Goal: Answer question/provide support: Share knowledge or assist other users

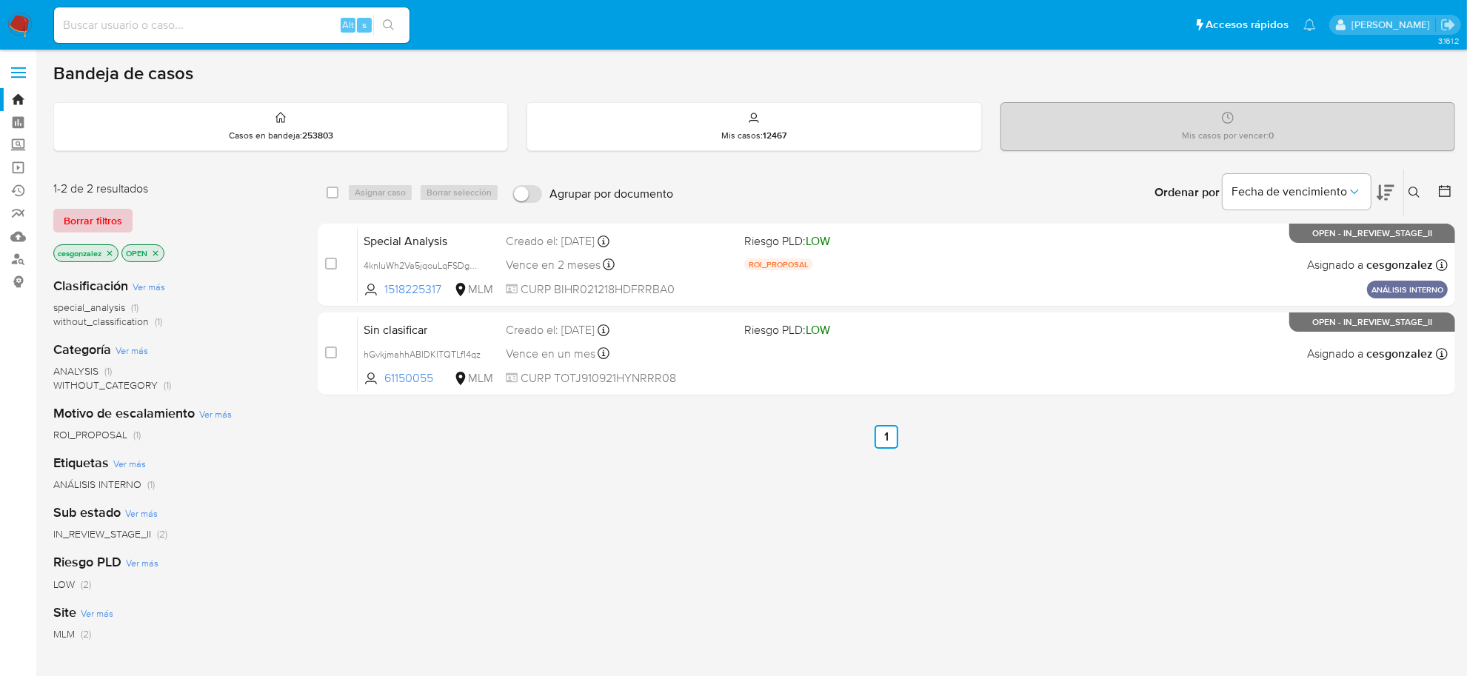
click at [72, 223] on span "Borrar filtros" at bounding box center [93, 220] width 58 height 21
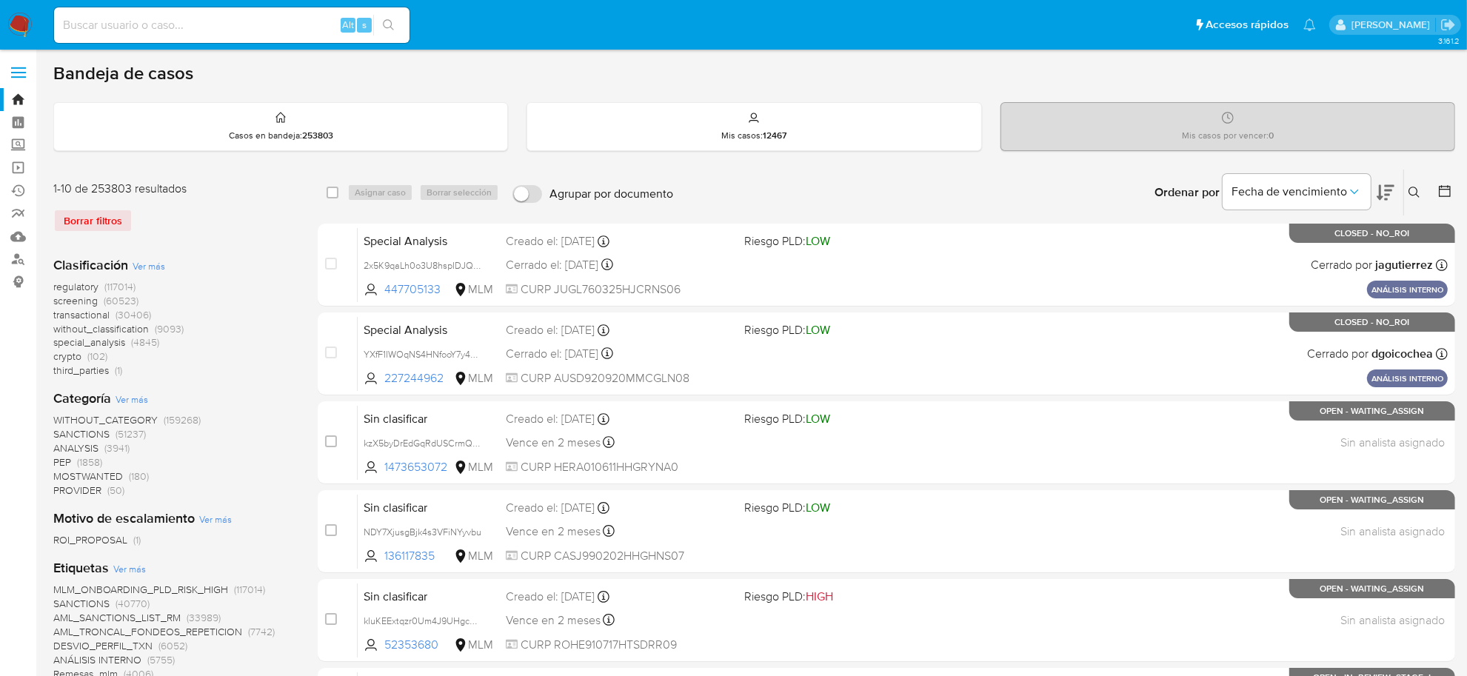
click at [69, 302] on span "screening" at bounding box center [75, 300] width 44 height 15
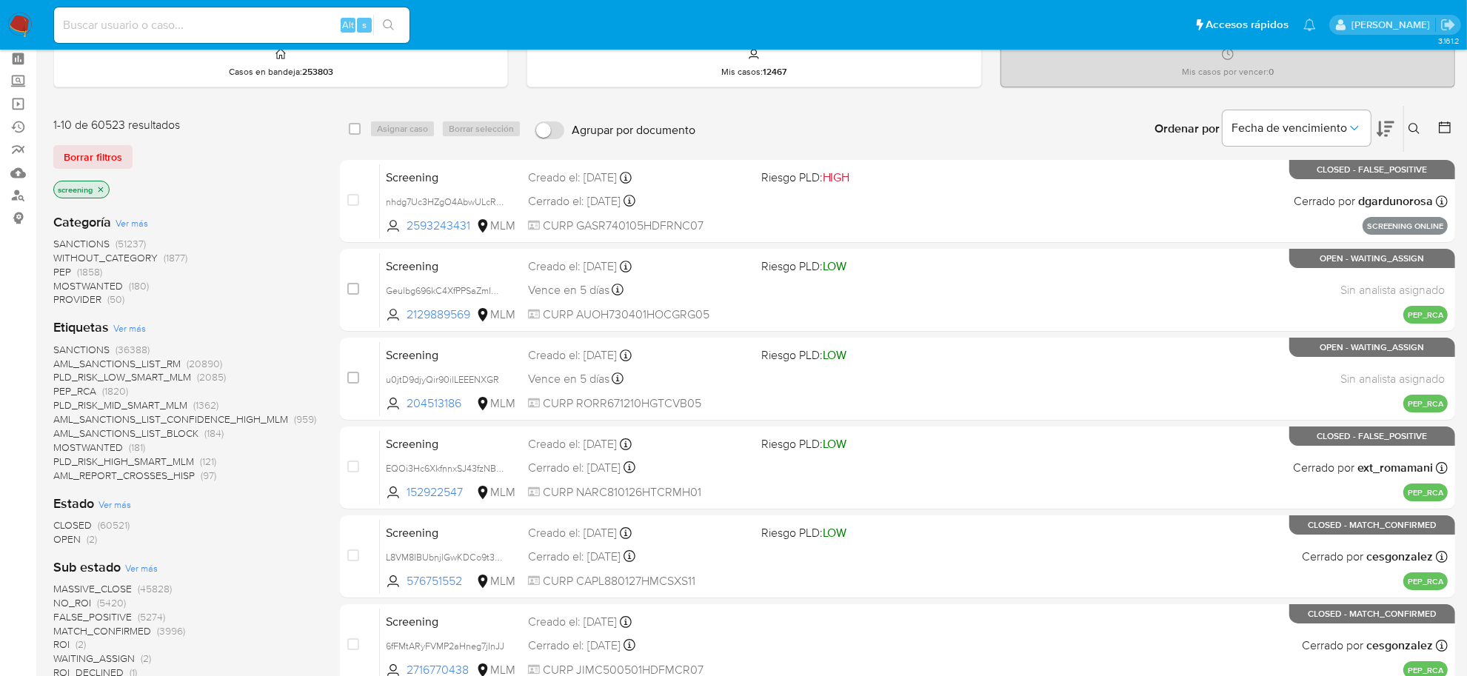
scroll to position [93, 0]
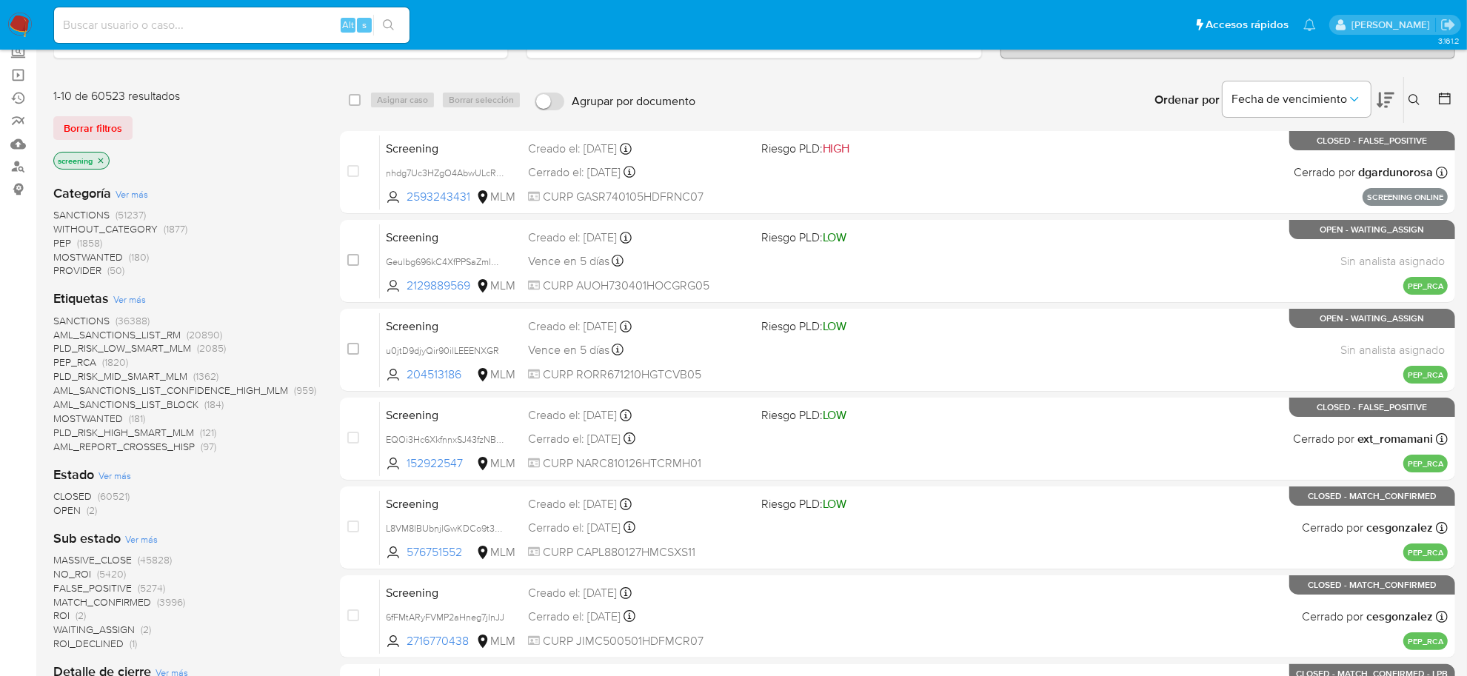
click at [81, 511] on span "OPEN (2)" at bounding box center [75, 511] width 44 height 14
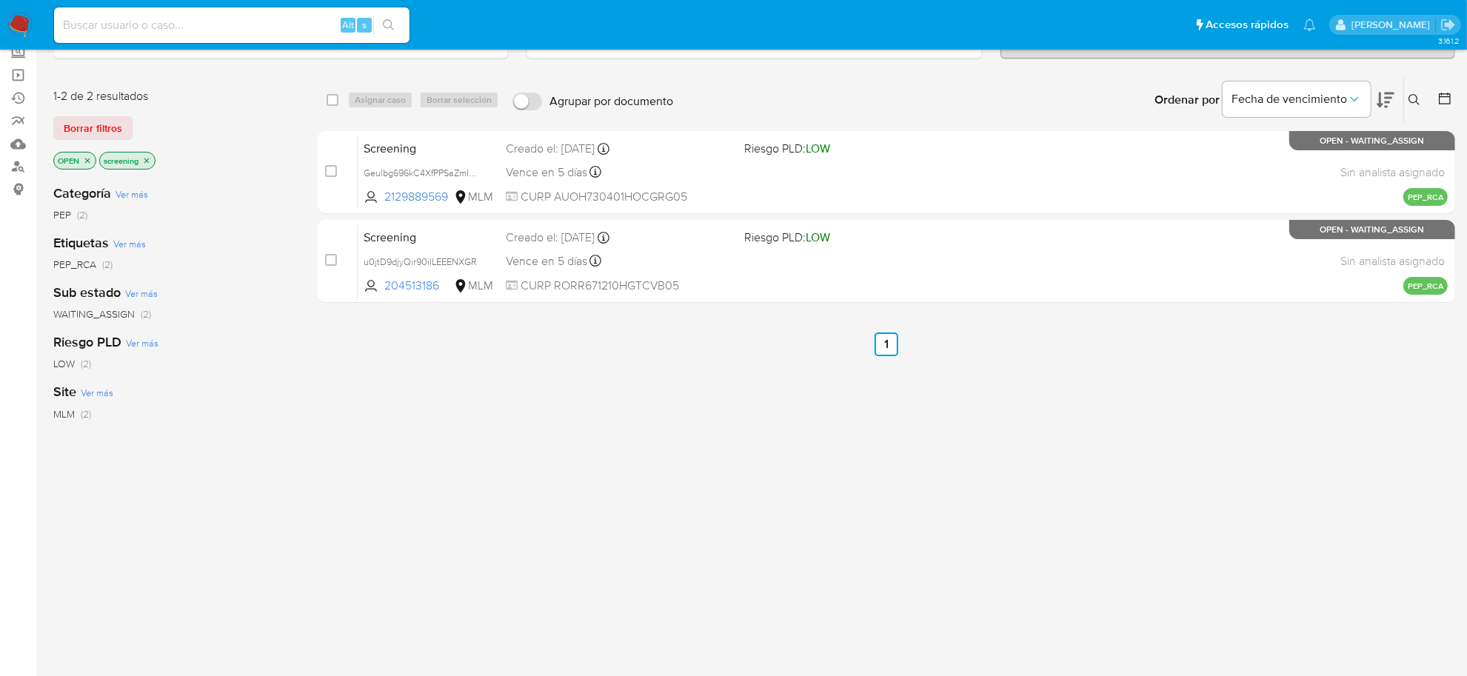
click at [101, 118] on span "Borrar filtros" at bounding box center [93, 128] width 58 height 21
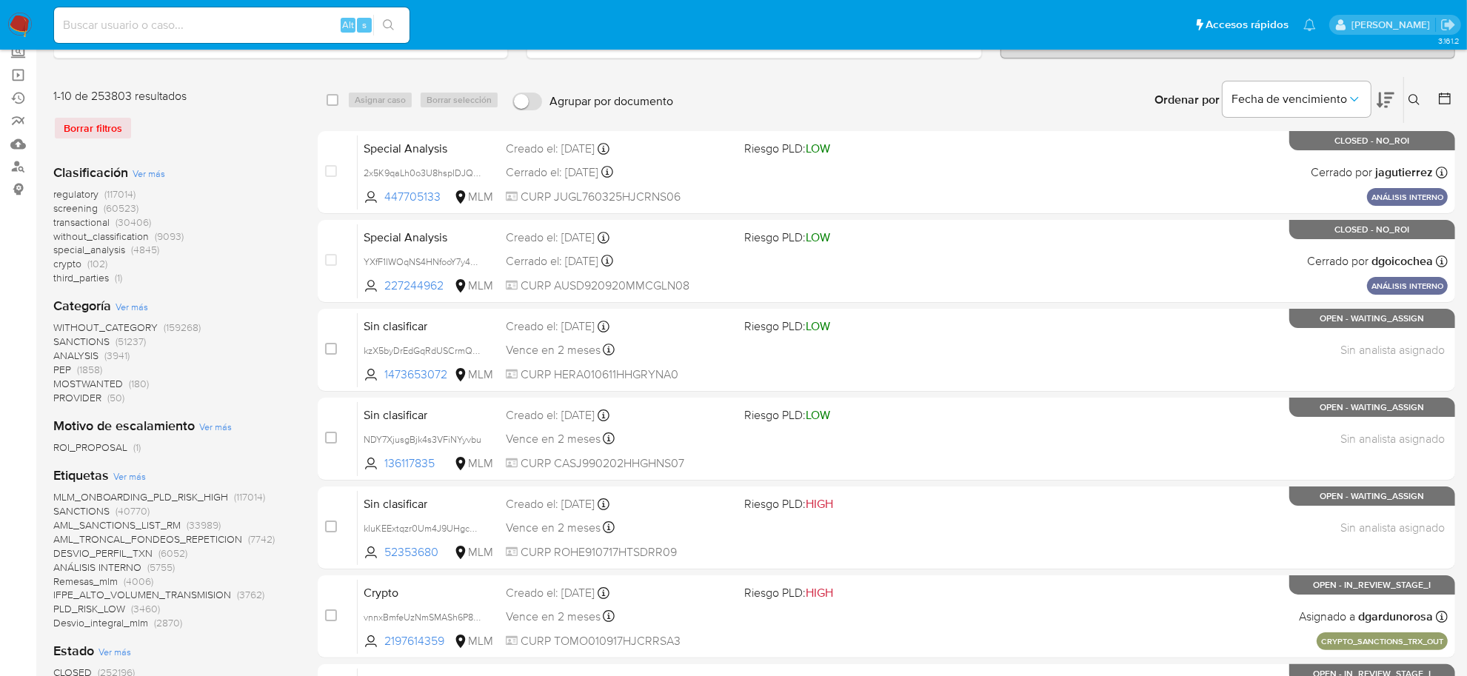
click at [108, 24] on input at bounding box center [231, 25] width 355 height 19
paste input "609389670"
type input "609389670"
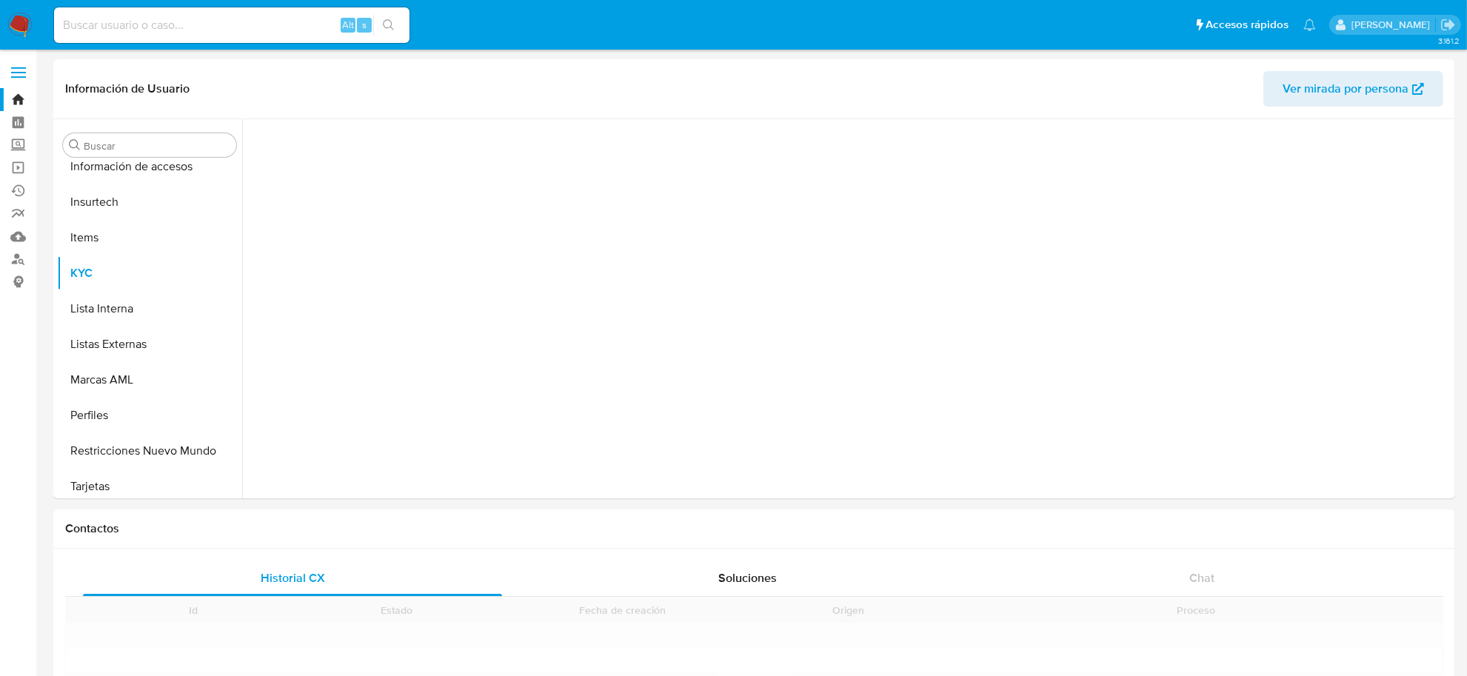
scroll to position [696, 0]
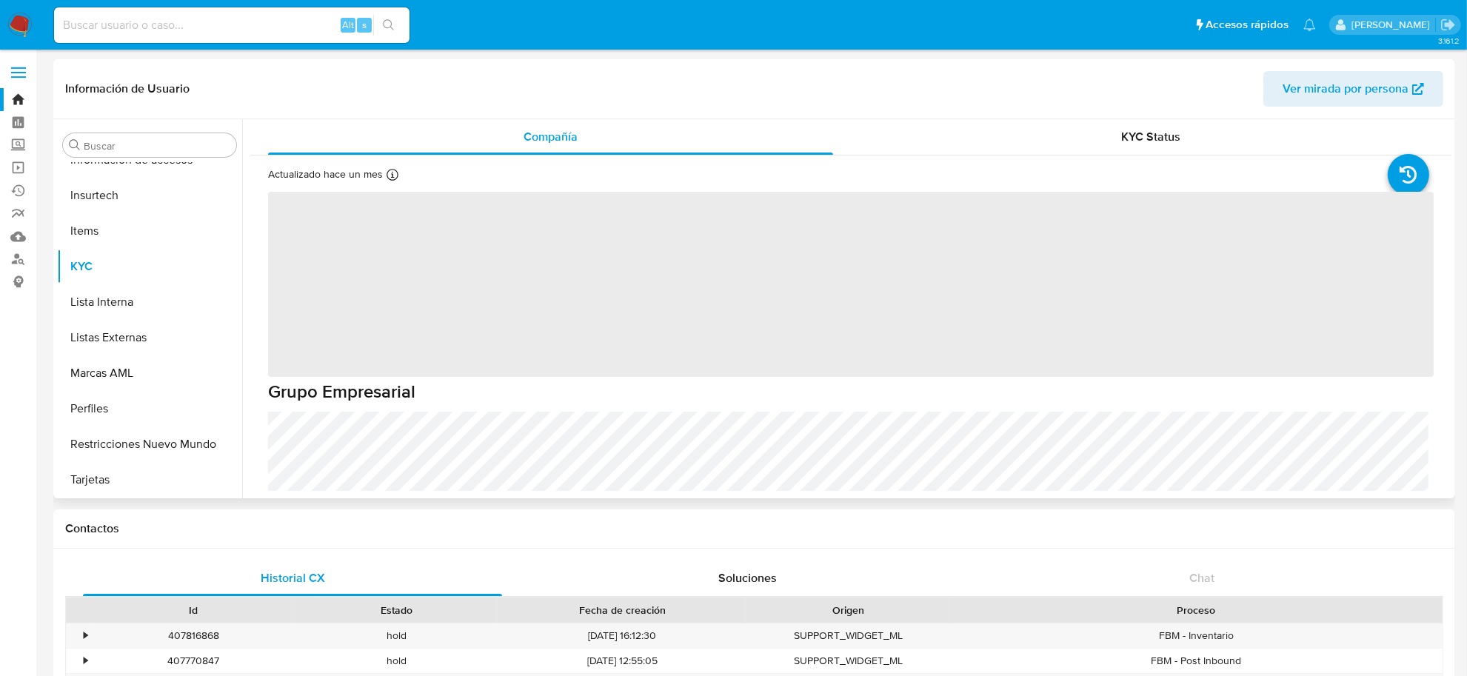
select select "10"
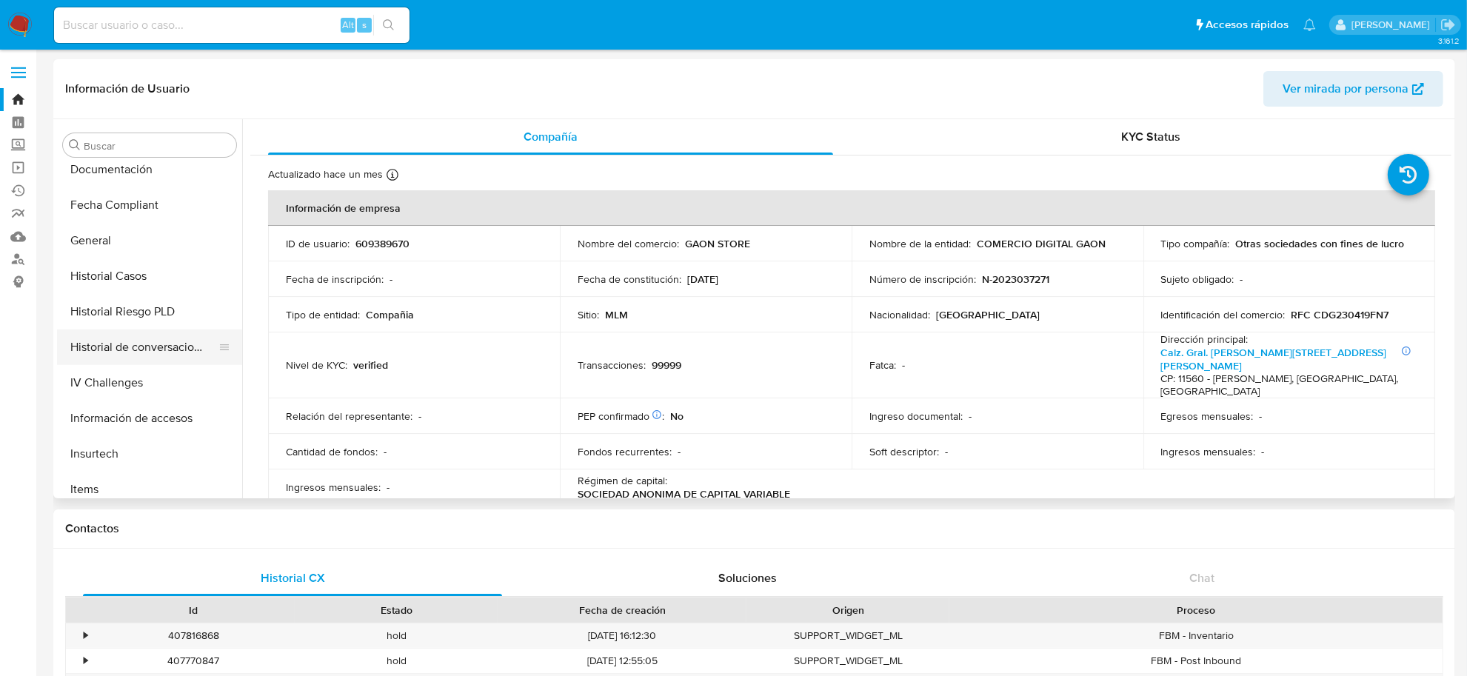
scroll to position [418, 0]
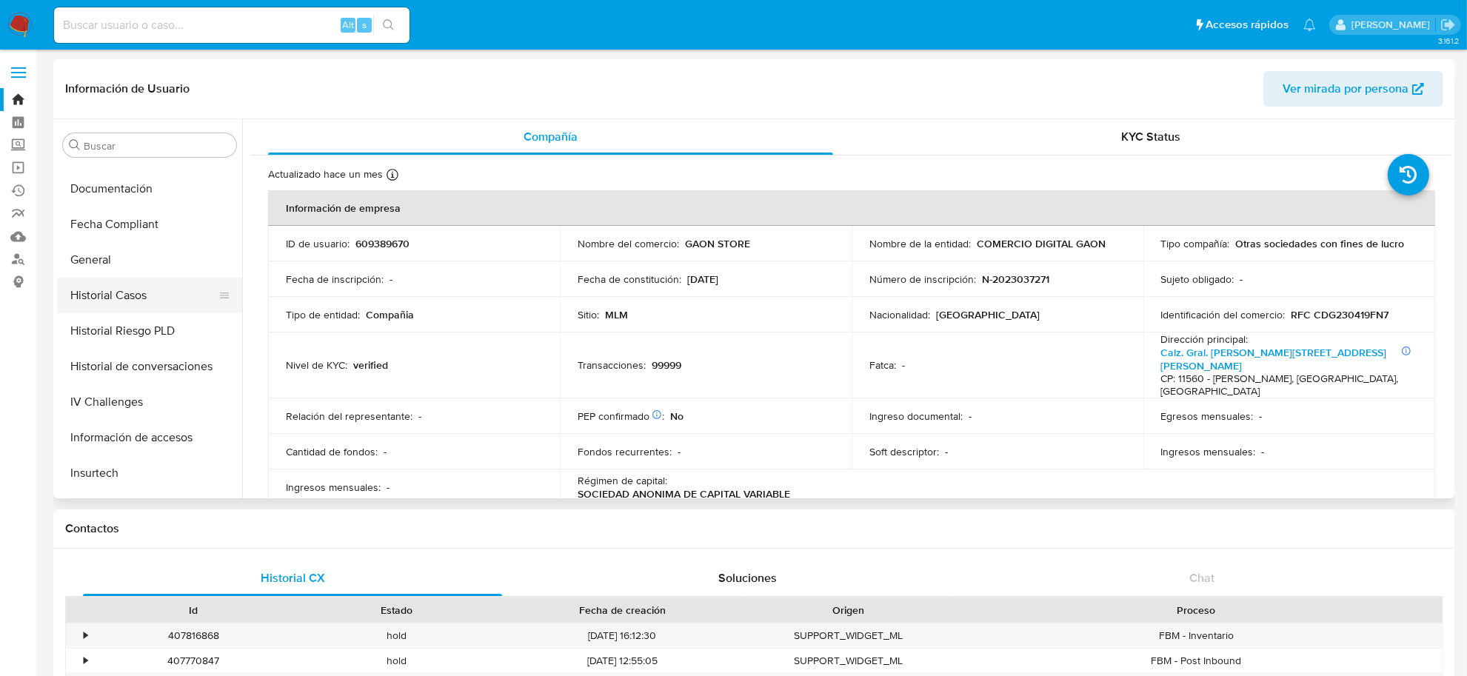
click at [136, 290] on button "Historial Casos" at bounding box center [143, 296] width 173 height 36
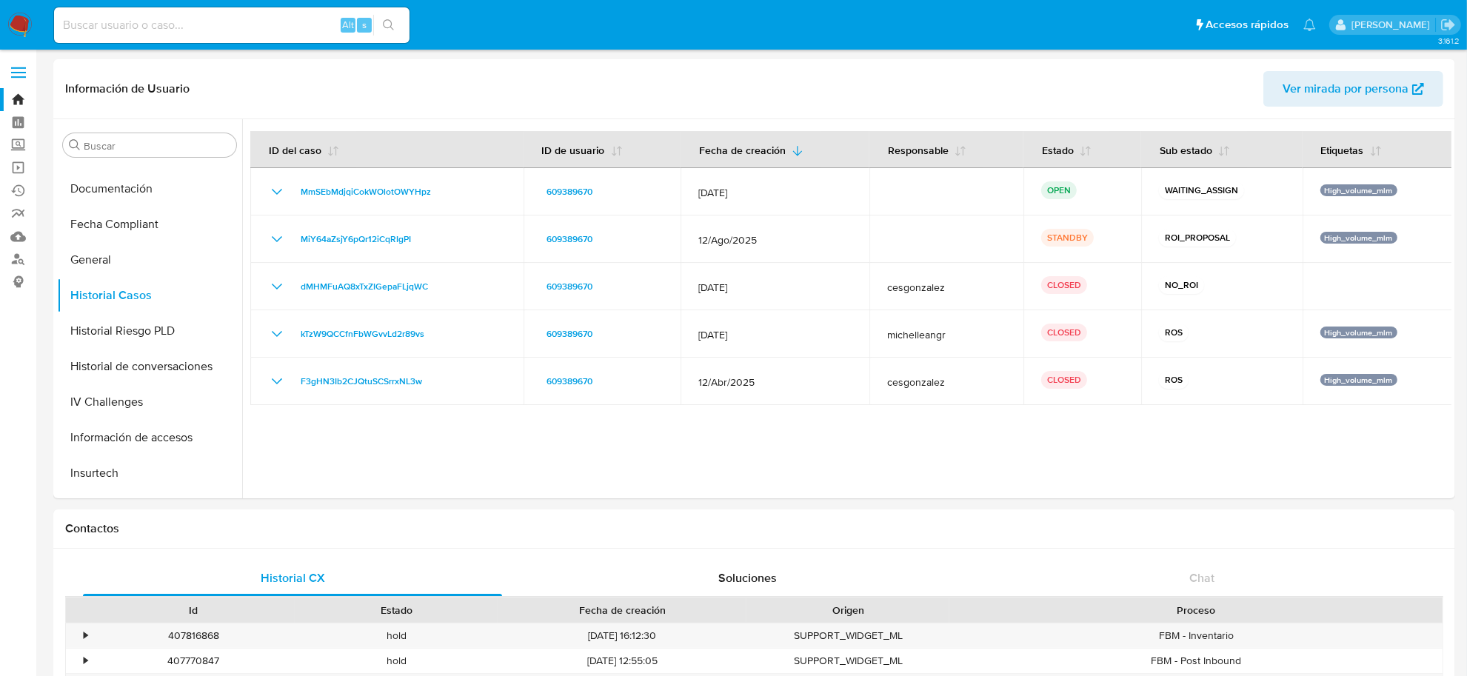
click at [17, 20] on img at bounding box center [19, 25] width 25 height 25
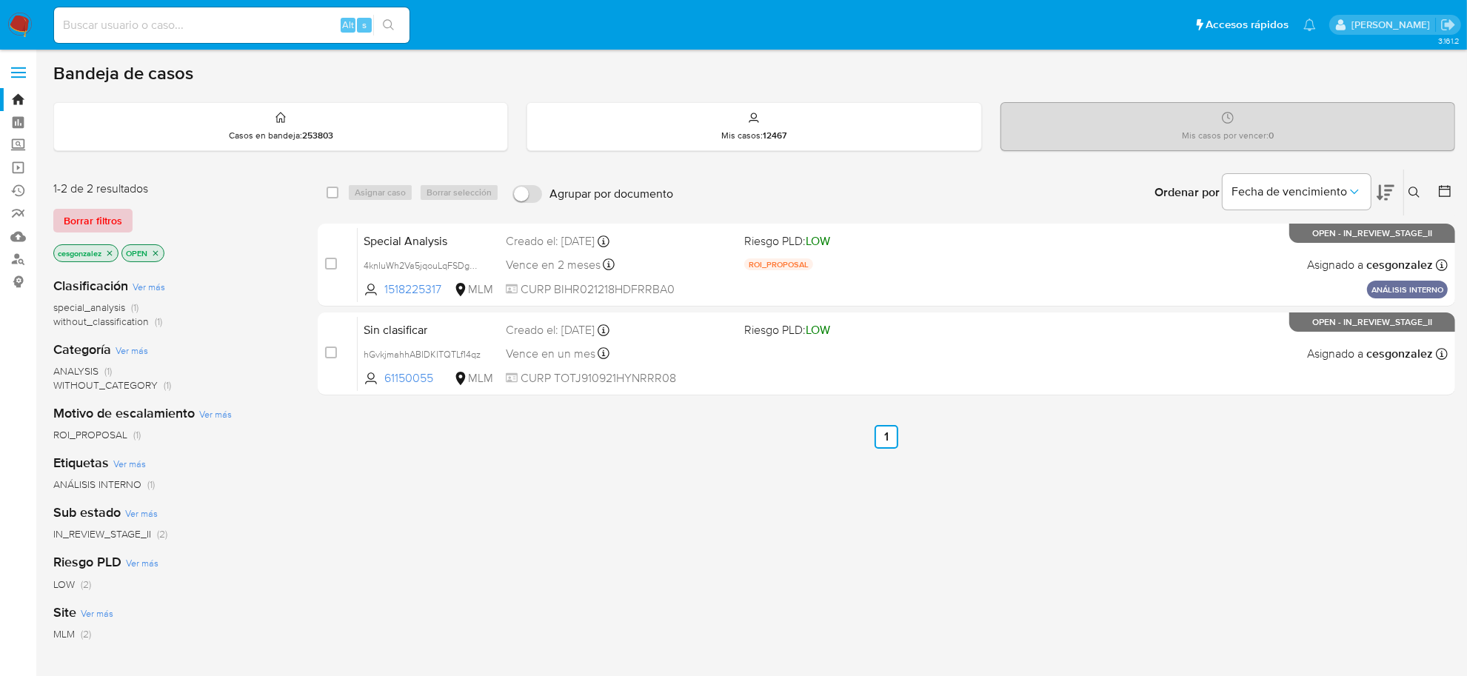
click at [102, 217] on span "Borrar filtros" at bounding box center [93, 220] width 58 height 21
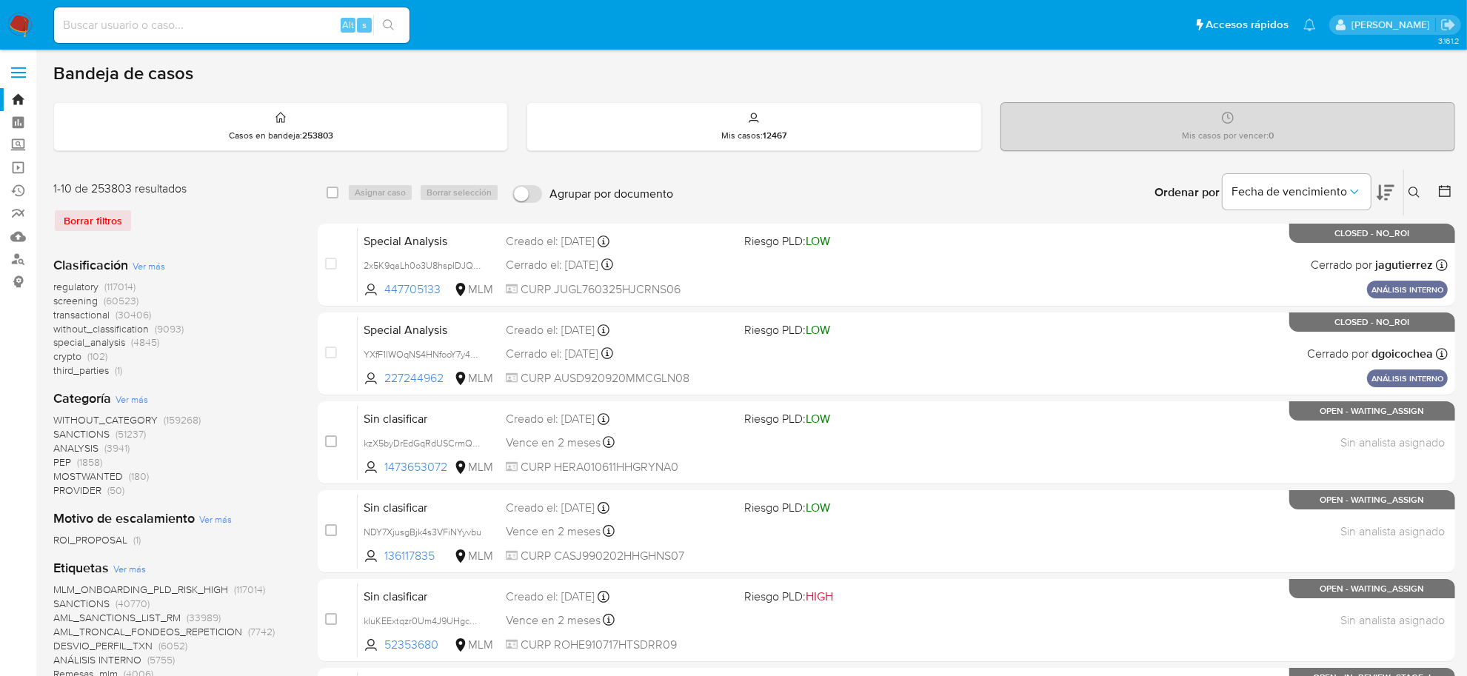
click at [1442, 195] on icon at bounding box center [1444, 191] width 15 height 15
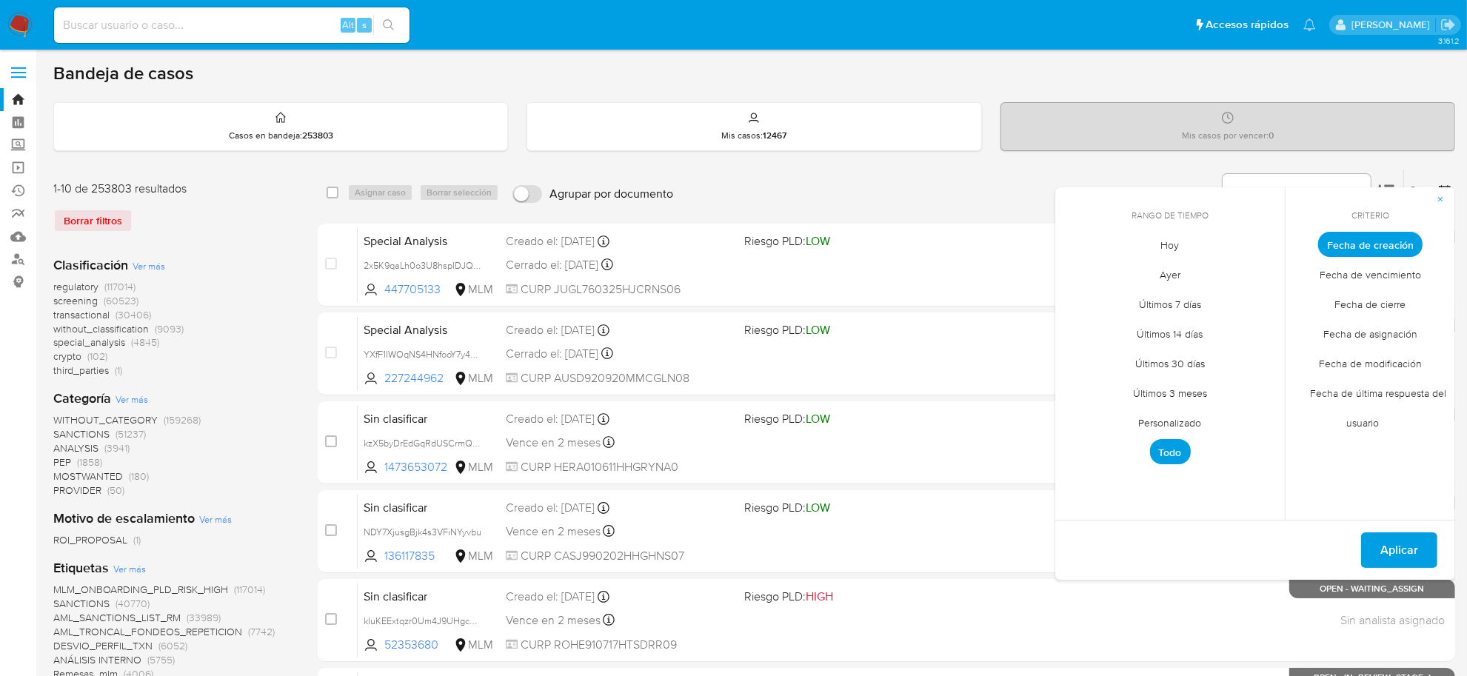
click at [1191, 424] on span "Personalizado" at bounding box center [1170, 423] width 94 height 30
click at [1079, 278] on icon "Mes anterior" at bounding box center [1078, 272] width 18 height 18
click at [1116, 327] on button "1" at bounding box center [1111, 327] width 24 height 24
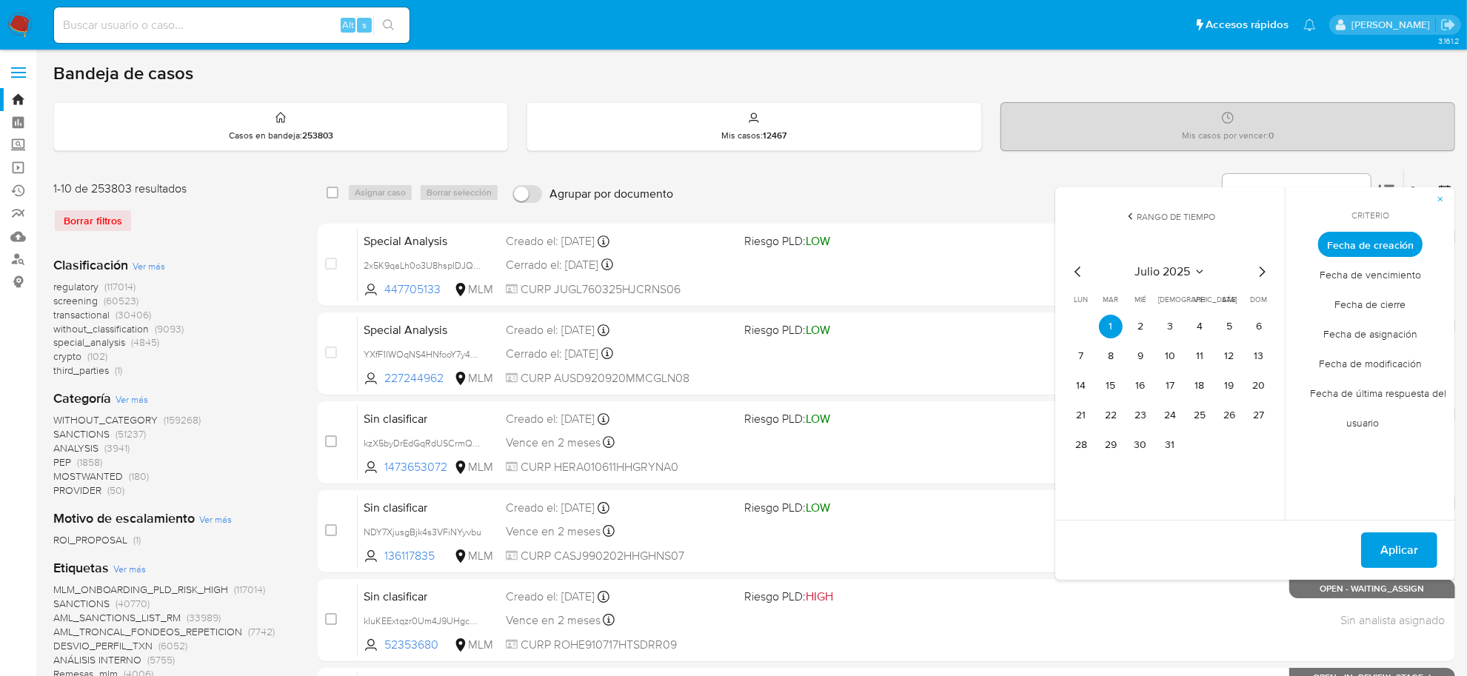
click at [1263, 275] on icon "Mes siguiente" at bounding box center [1262, 272] width 18 height 18
click at [1079, 271] on icon "Mes anterior" at bounding box center [1078, 272] width 18 height 18
click at [1175, 359] on button "11" at bounding box center [1170, 356] width 24 height 24
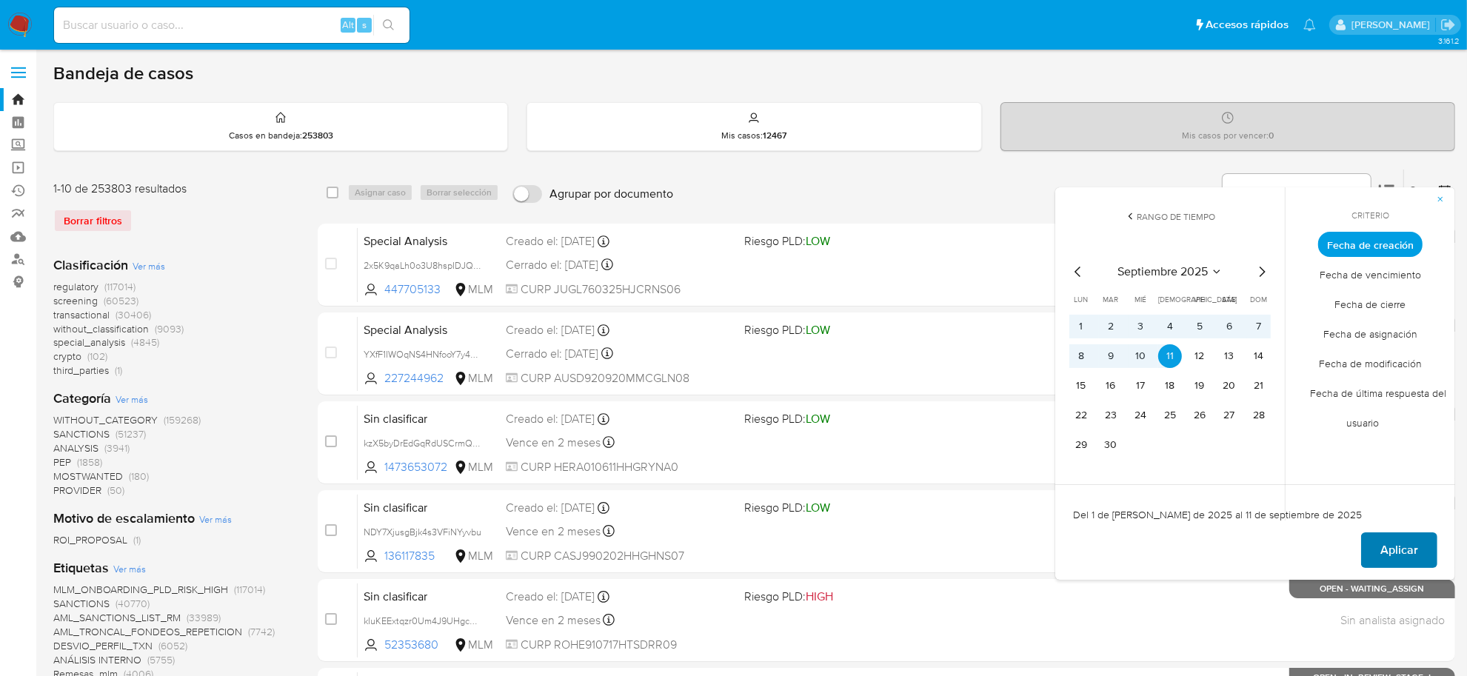
click at [1408, 552] on span "Aplicar" at bounding box center [1399, 550] width 38 height 33
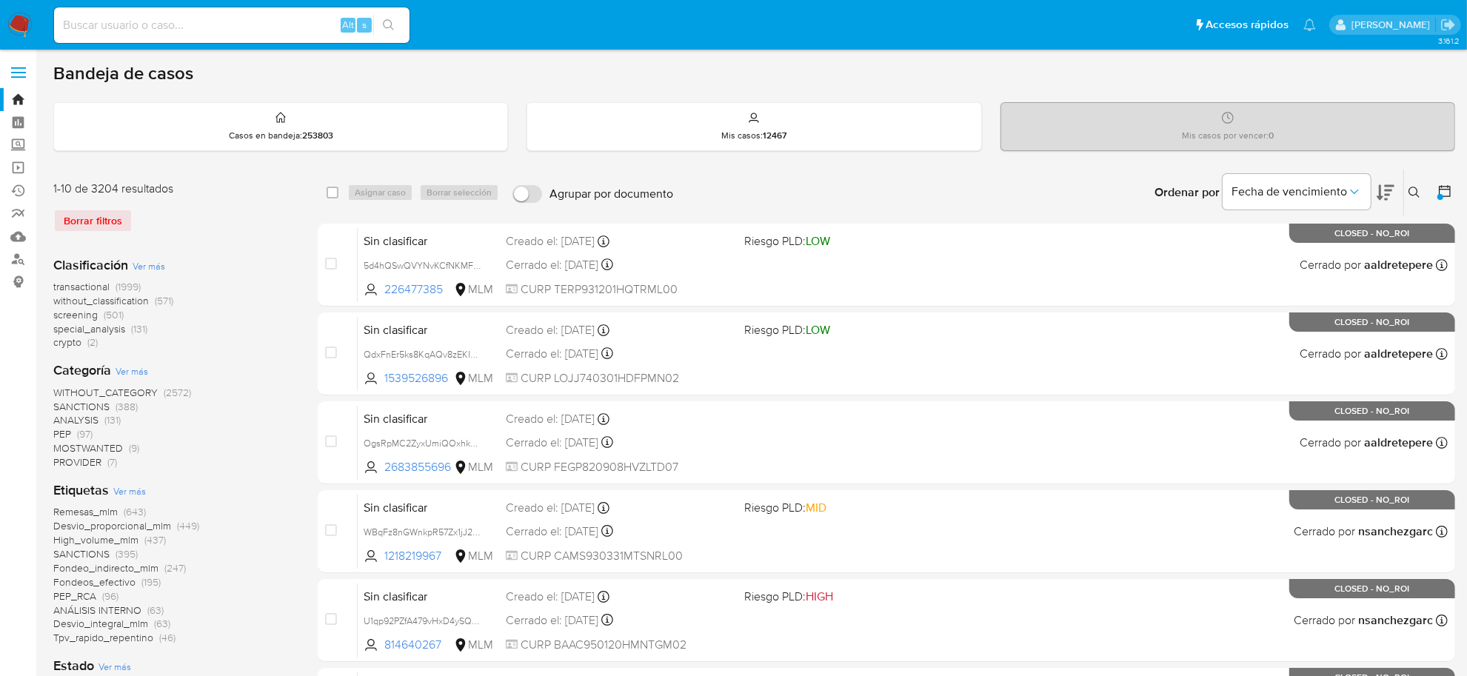
click at [74, 284] on span "transactional" at bounding box center [81, 286] width 56 height 15
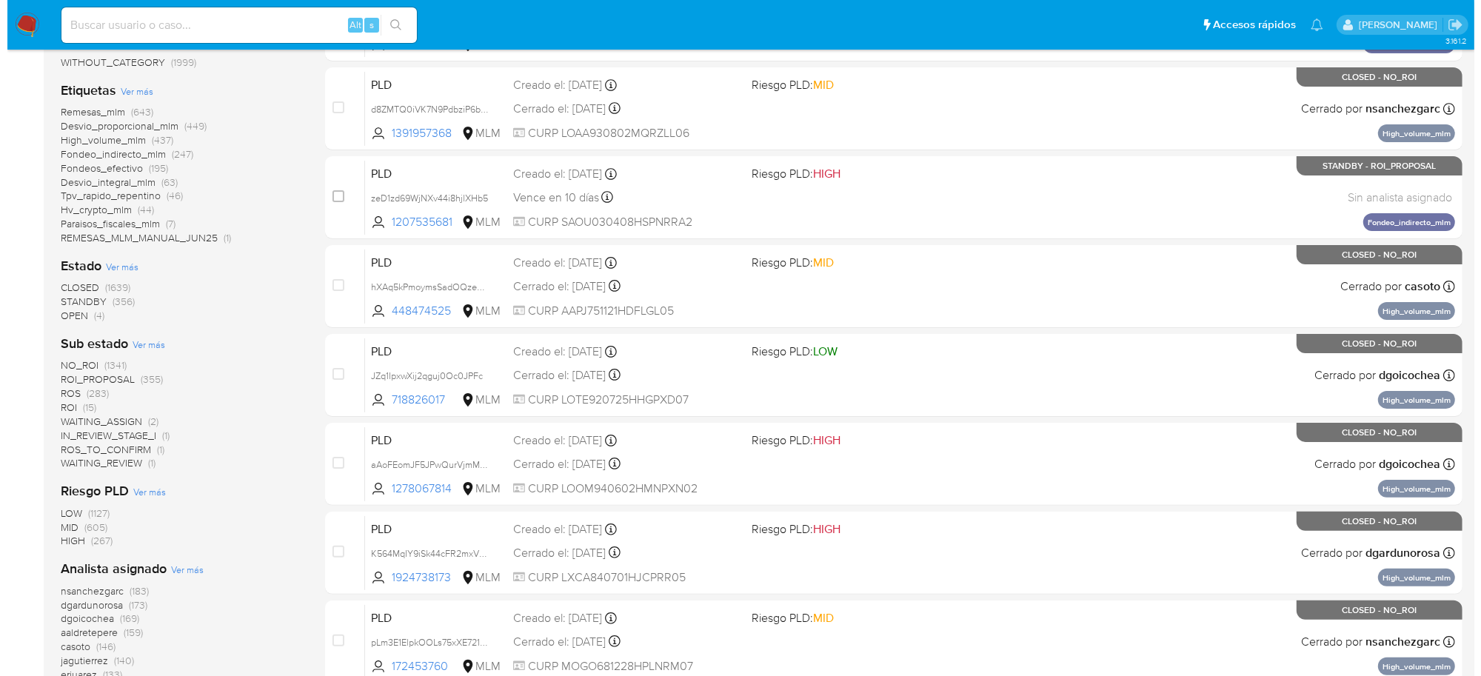
scroll to position [278, 0]
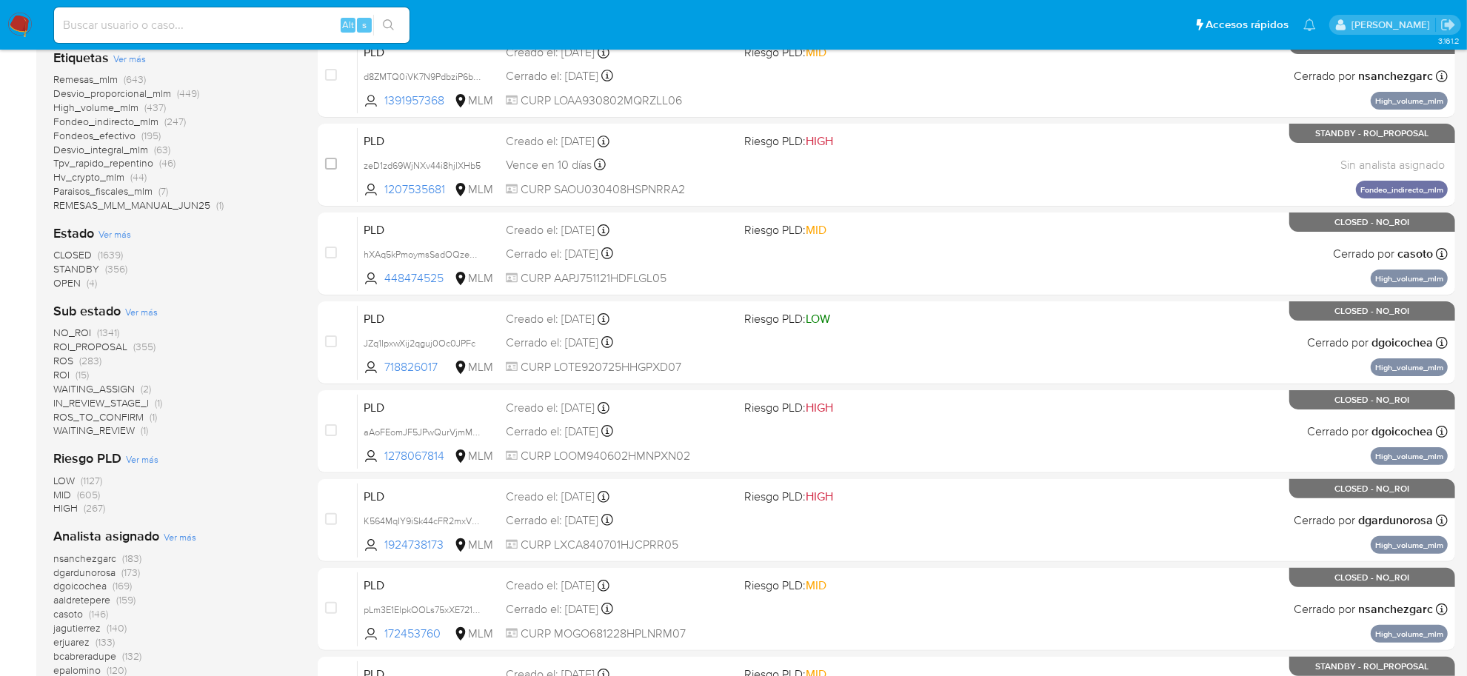
click at [149, 311] on span "Ver más" at bounding box center [141, 311] width 33 height 13
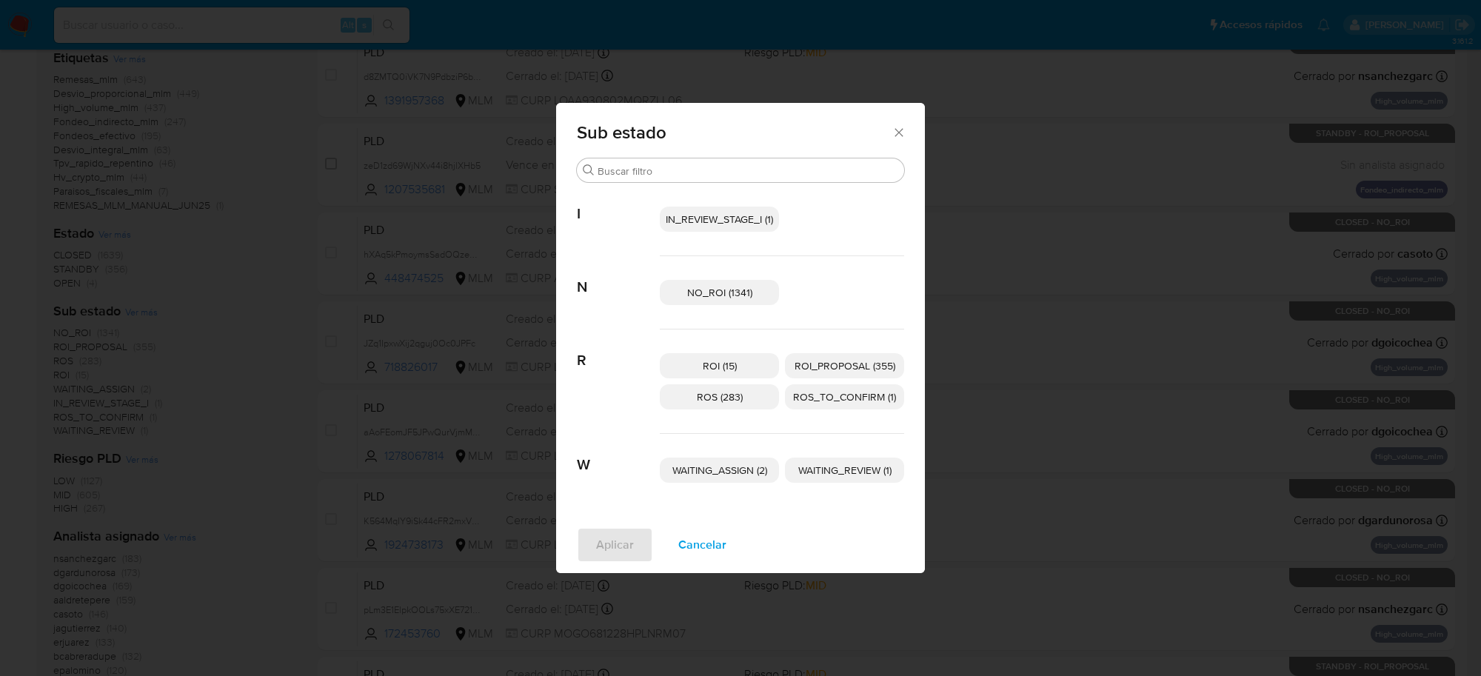
click at [749, 222] on span "IN_REVIEW_STAGE_I (1)" at bounding box center [719, 219] width 107 height 15
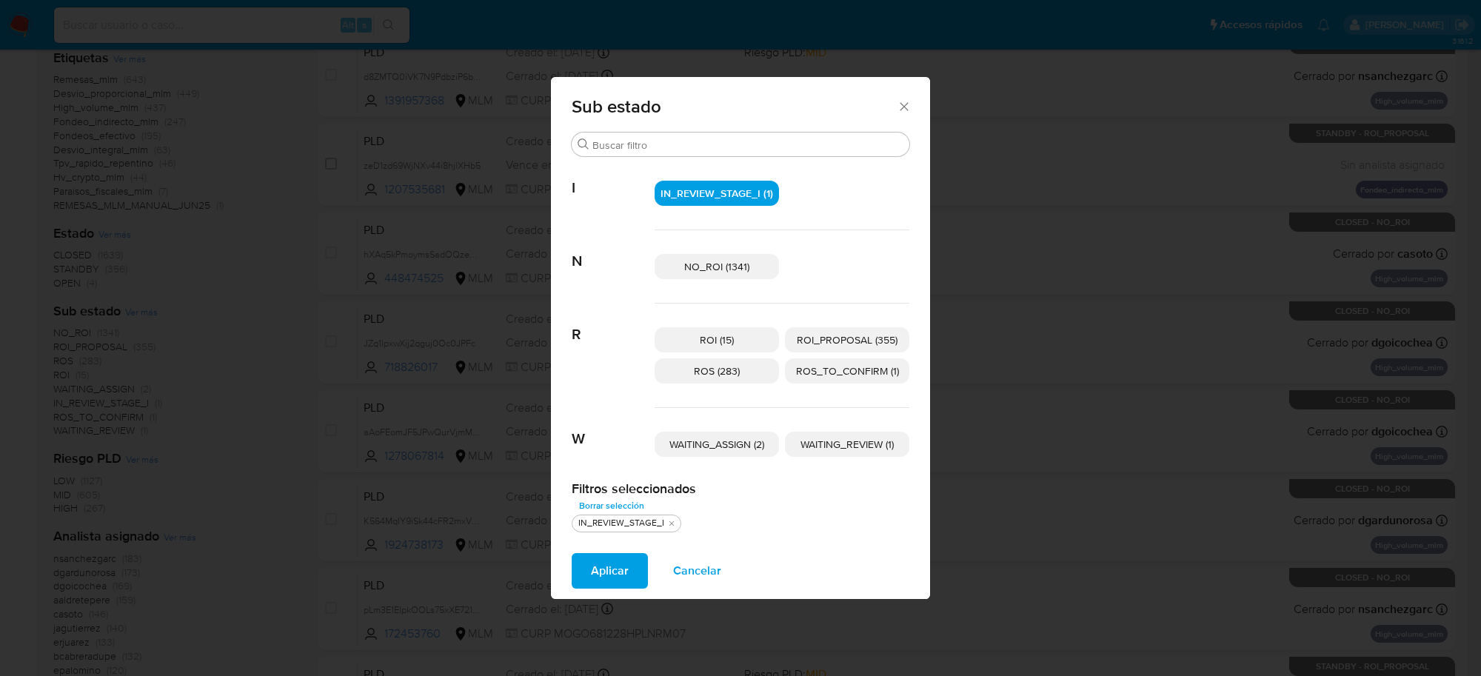
drag, startPoint x: 726, startPoint y: 439, endPoint x: 776, endPoint y: 439, distance: 50.4
click at [726, 439] on span "WAITING_ASSIGN (2)" at bounding box center [716, 444] width 95 height 15
click at [879, 445] on span "WAITING_REVIEW (1)" at bounding box center [846, 444] width 93 height 15
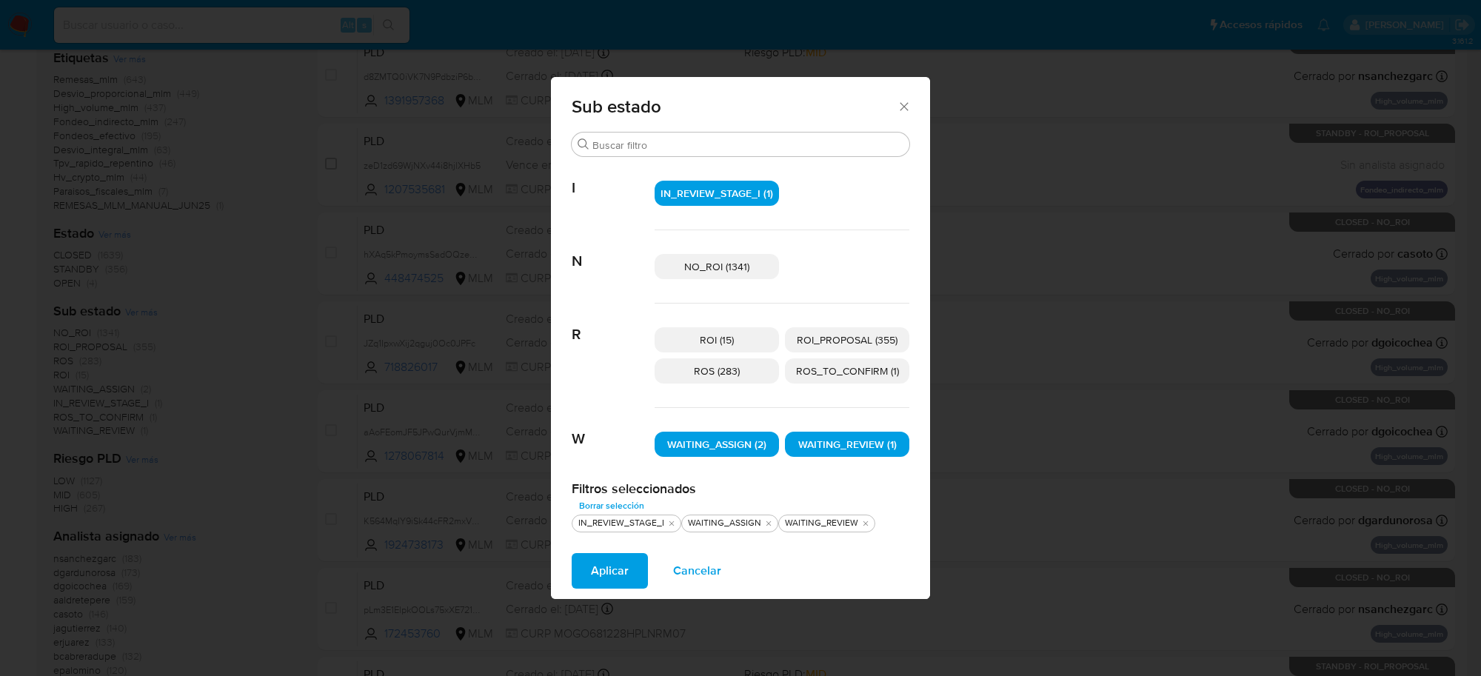
click at [607, 572] on span "Aplicar" at bounding box center [610, 571] width 38 height 33
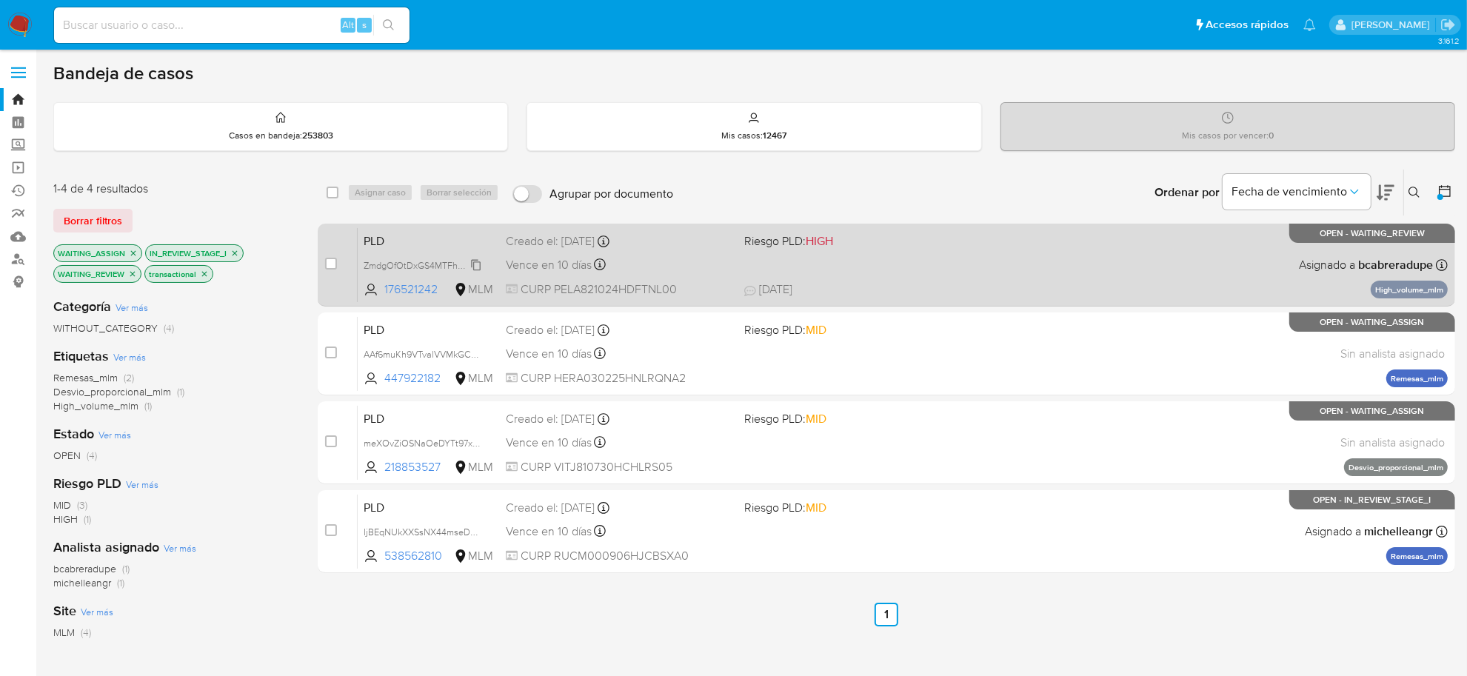
click at [470, 264] on span "ZmdgOfOtDxGS4MTFhhjpD7KT" at bounding box center [428, 264] width 129 height 16
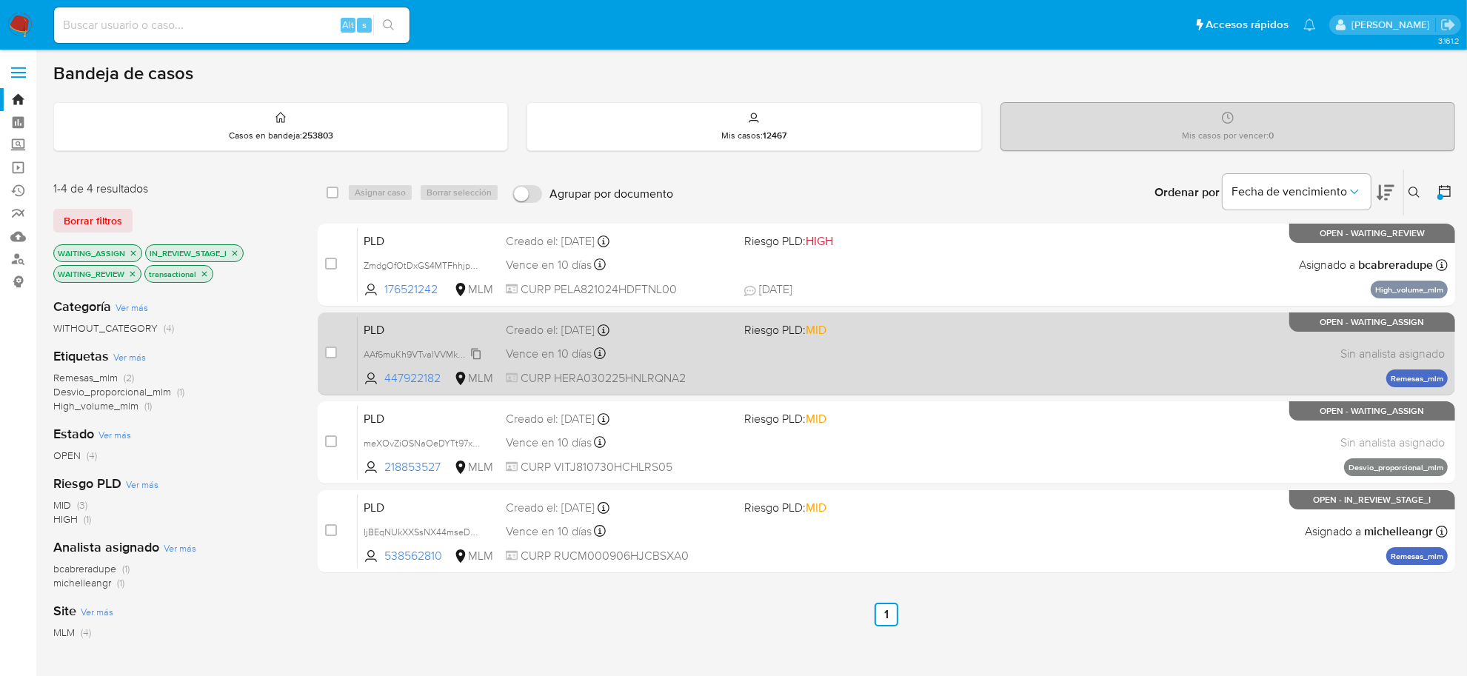
click at [472, 350] on span "AAf6muKh9VTvalVVMkGCeZNj" at bounding box center [427, 353] width 127 height 16
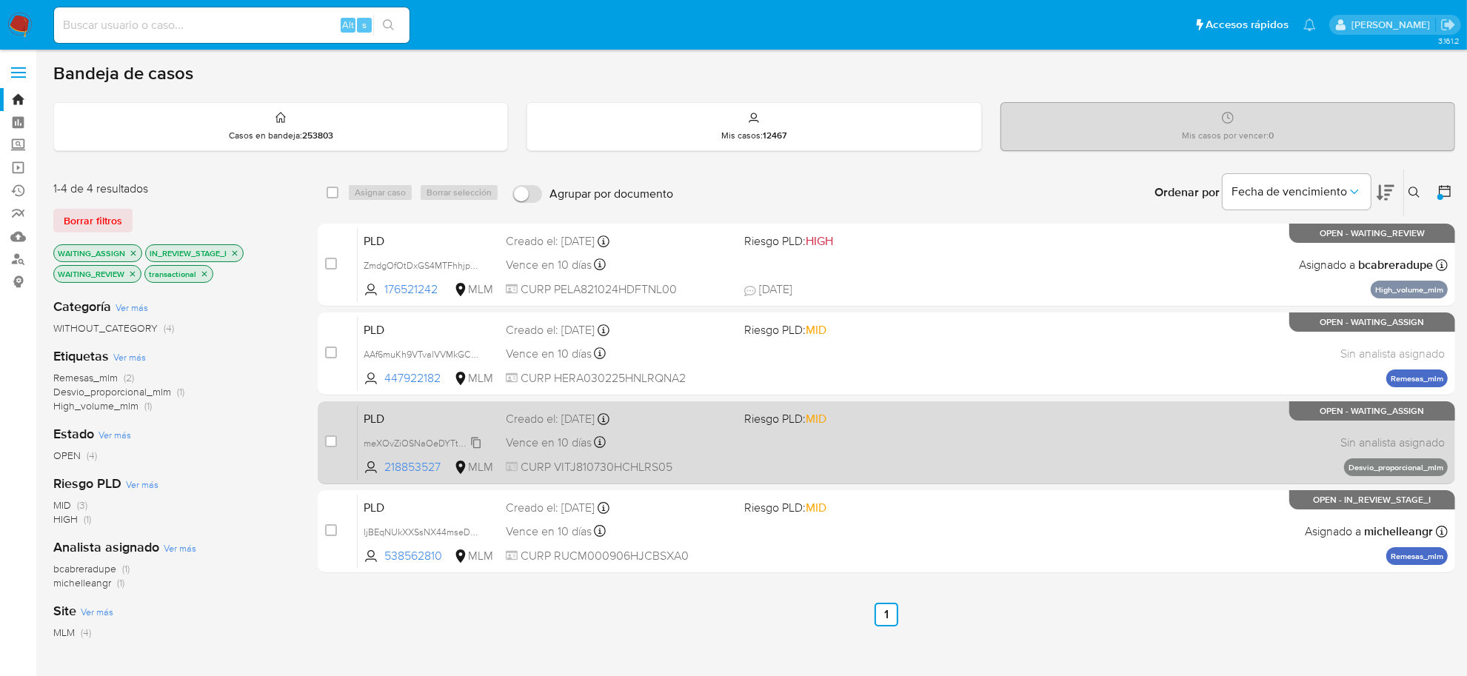
click at [472, 445] on span "meXOvZiOSNaOeDYTt97xwKdu" at bounding box center [430, 442] width 132 height 16
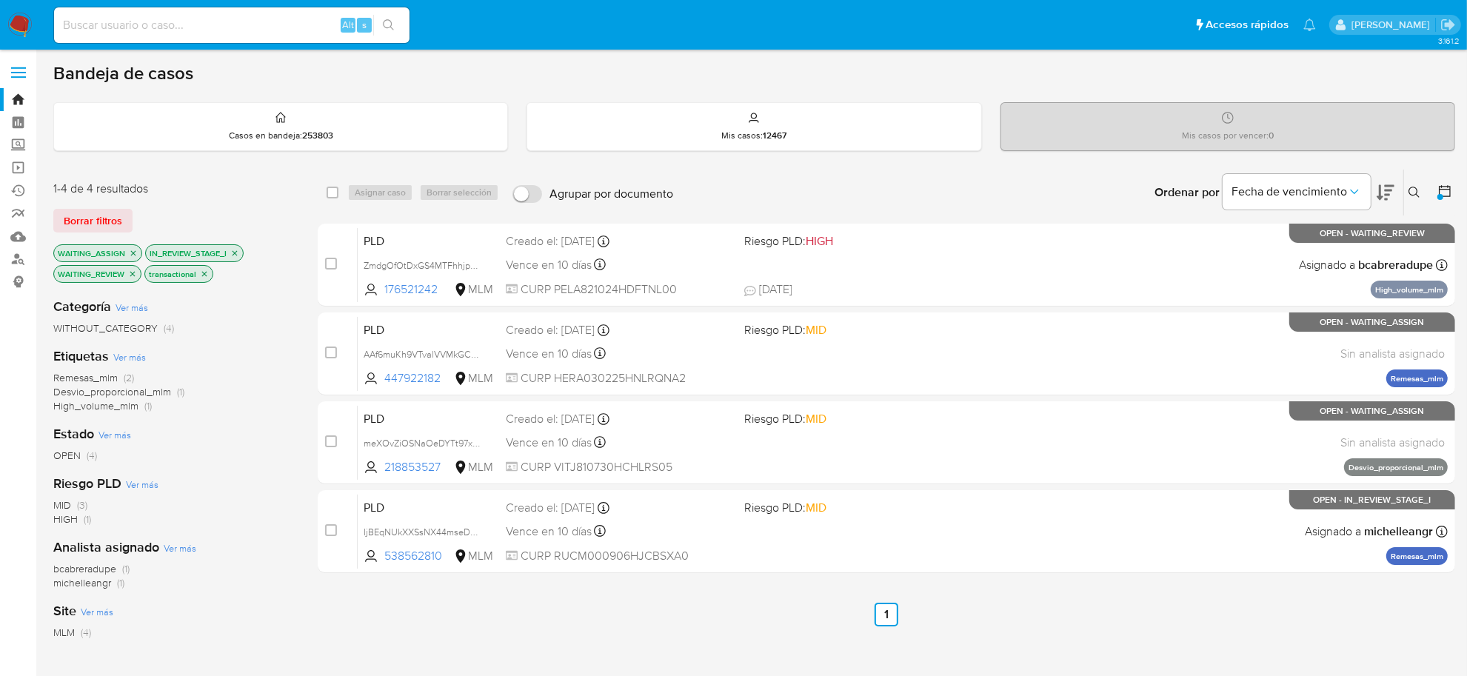
click at [159, 32] on input at bounding box center [231, 25] width 355 height 19
paste input "238290394"
type input "238290394"
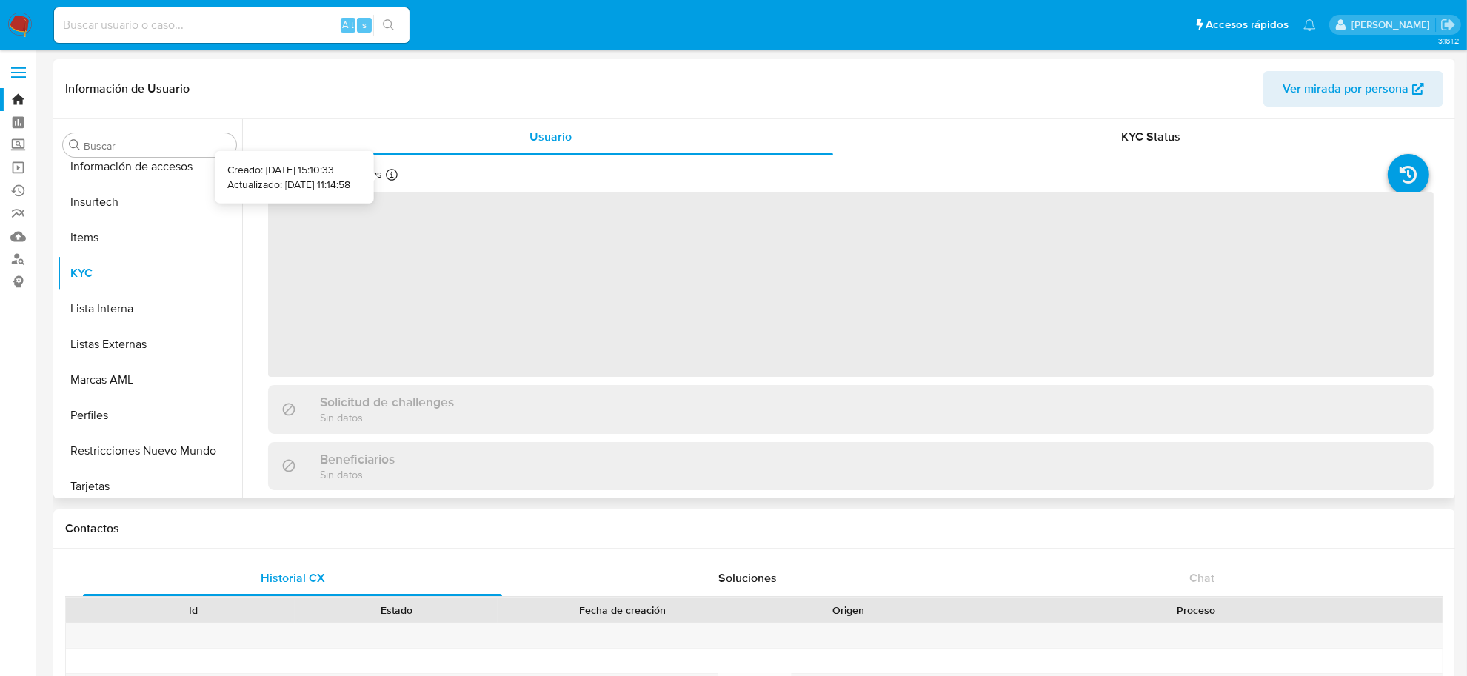
scroll to position [696, 0]
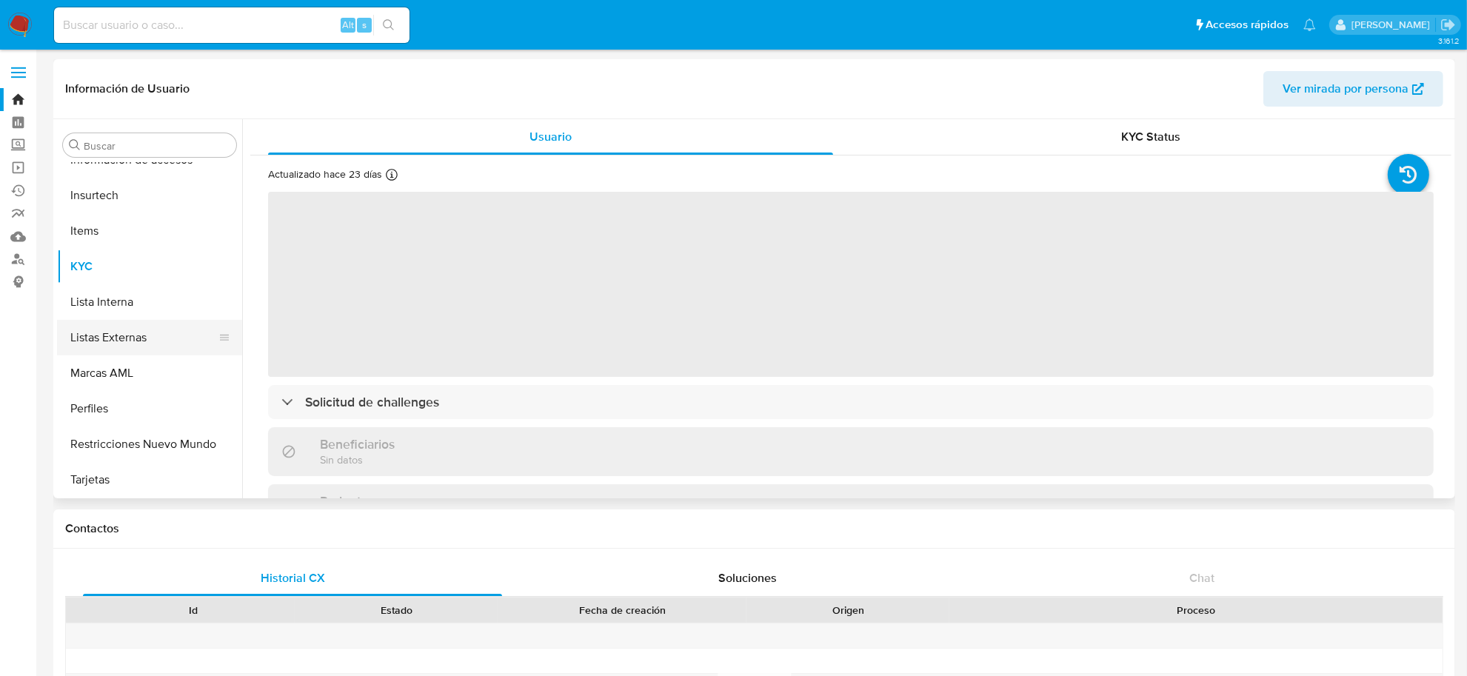
select select "10"
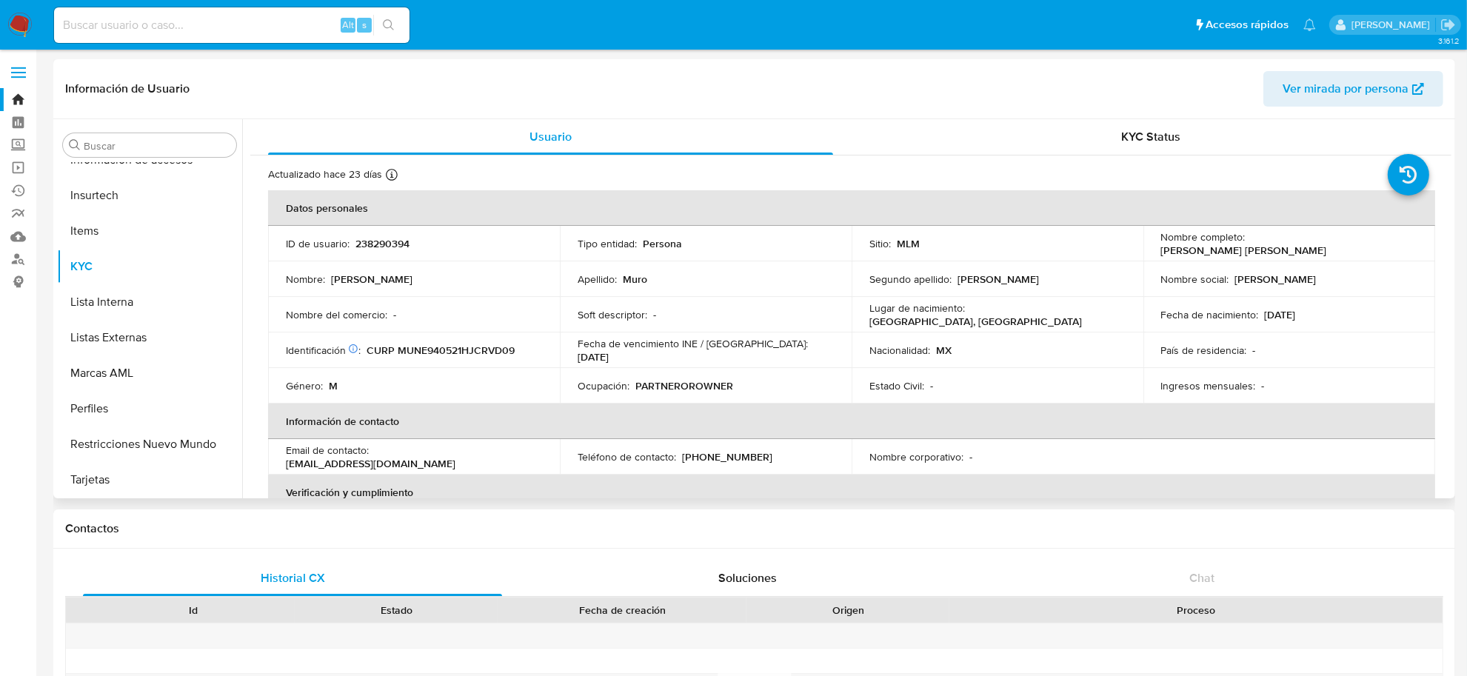
scroll to position [418, 0]
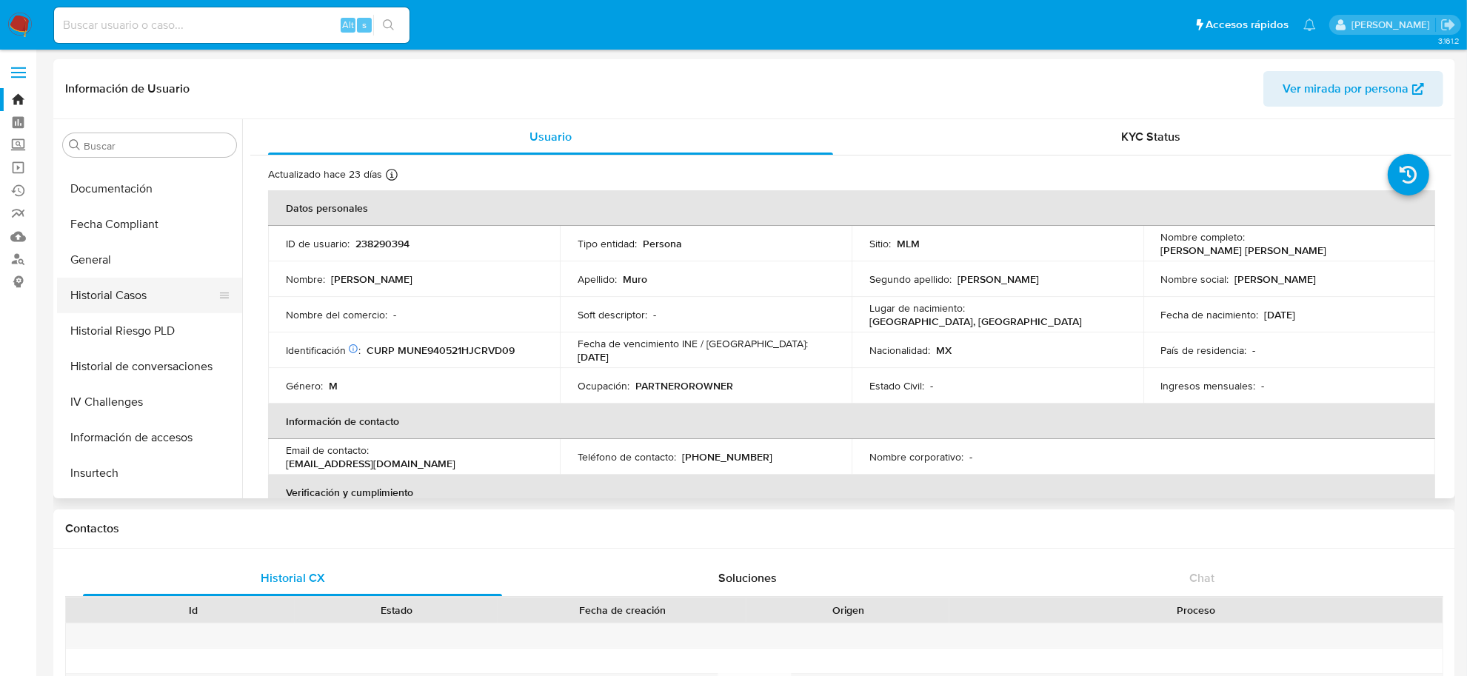
click at [117, 297] on button "Historial Casos" at bounding box center [143, 296] width 173 height 36
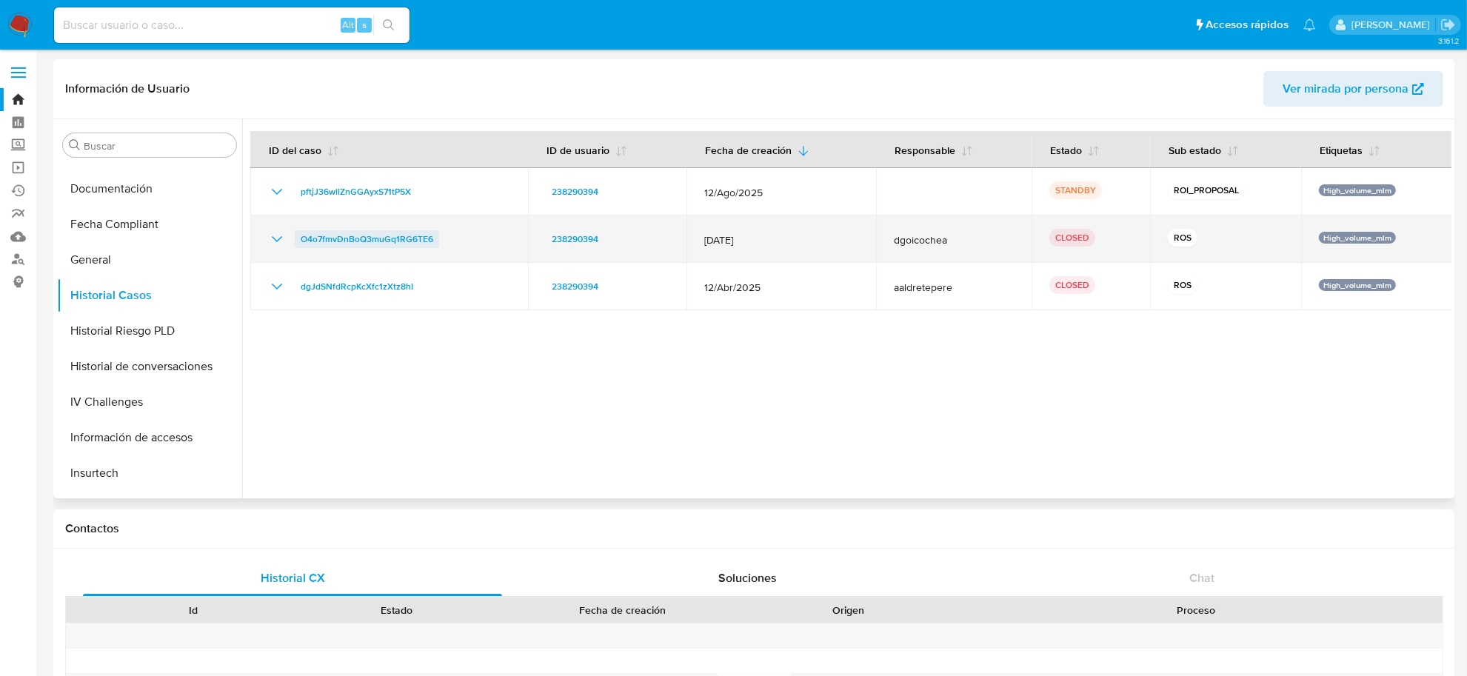
click at [423, 242] on span "O4o7fmvDnBoQ3muGq1RG6TE6" at bounding box center [367, 239] width 133 height 18
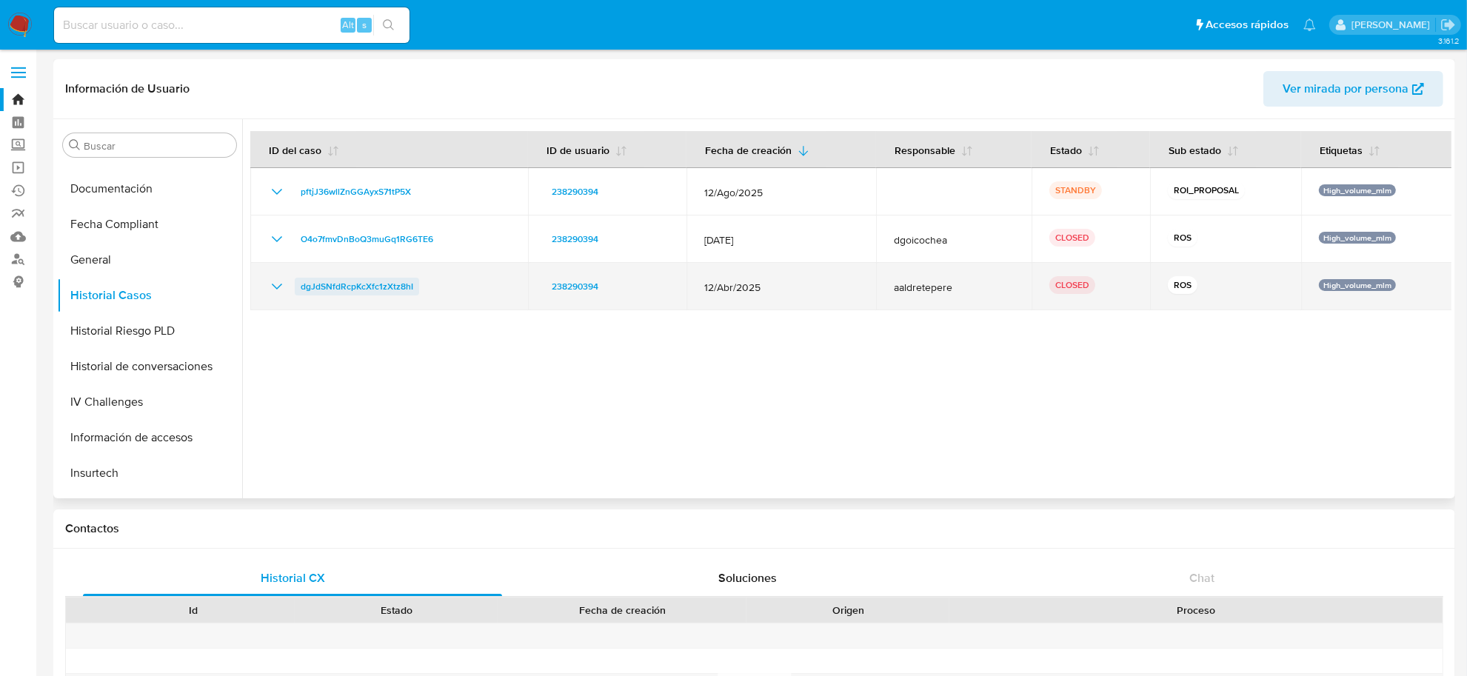
click at [363, 283] on span "dgJdSNfdRcpKcXfc1zXtz8hI" at bounding box center [357, 287] width 113 height 18
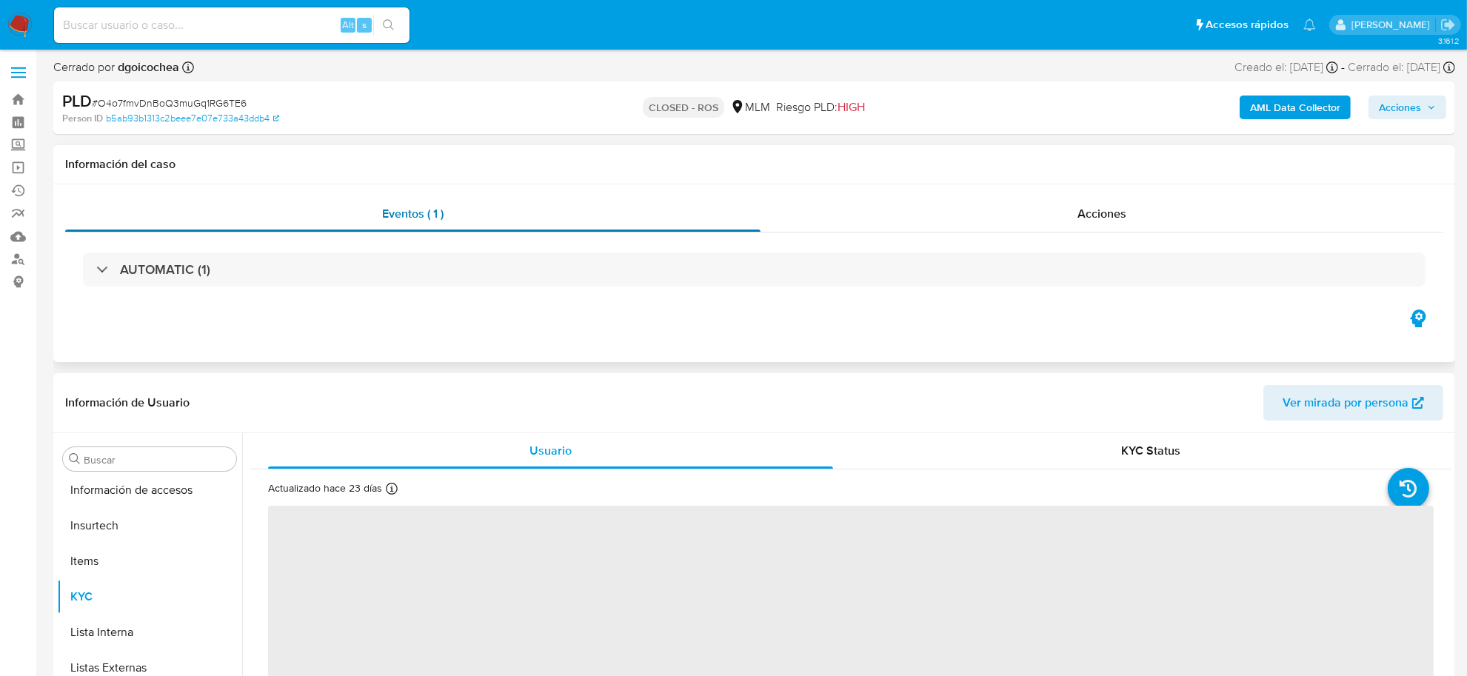
scroll to position [696, 0]
click at [172, 104] on span "# O4o7fmvDnBoQ3muGq1RG6TE6" at bounding box center [169, 103] width 155 height 15
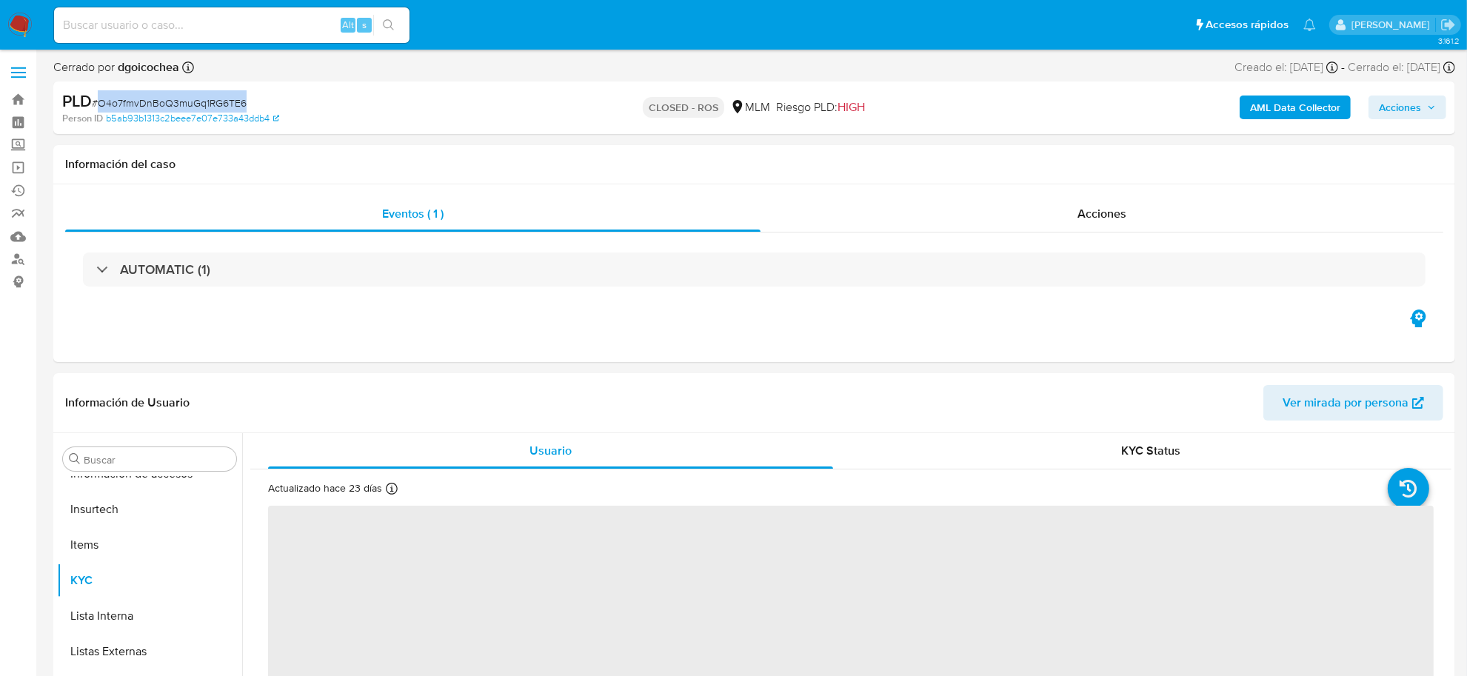
select select "10"
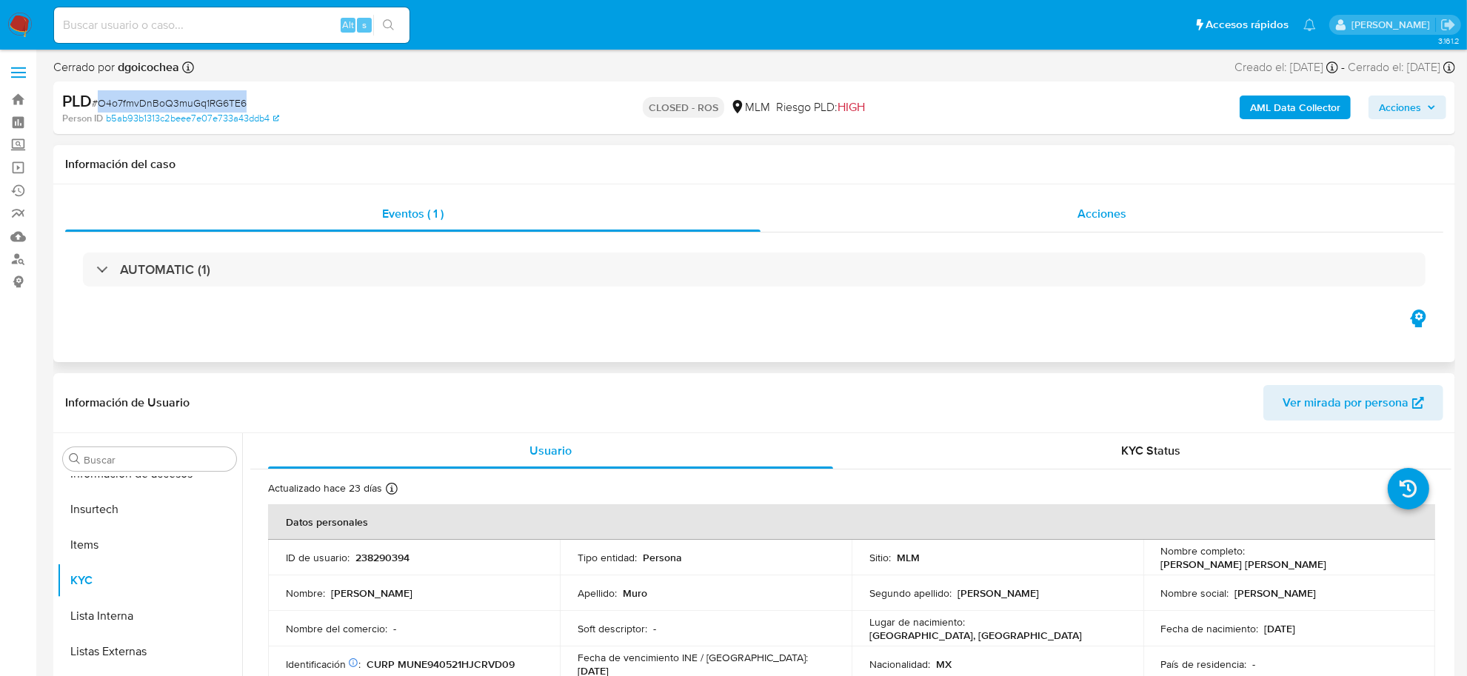
click at [1057, 223] on div "Acciones" at bounding box center [1101, 214] width 683 height 36
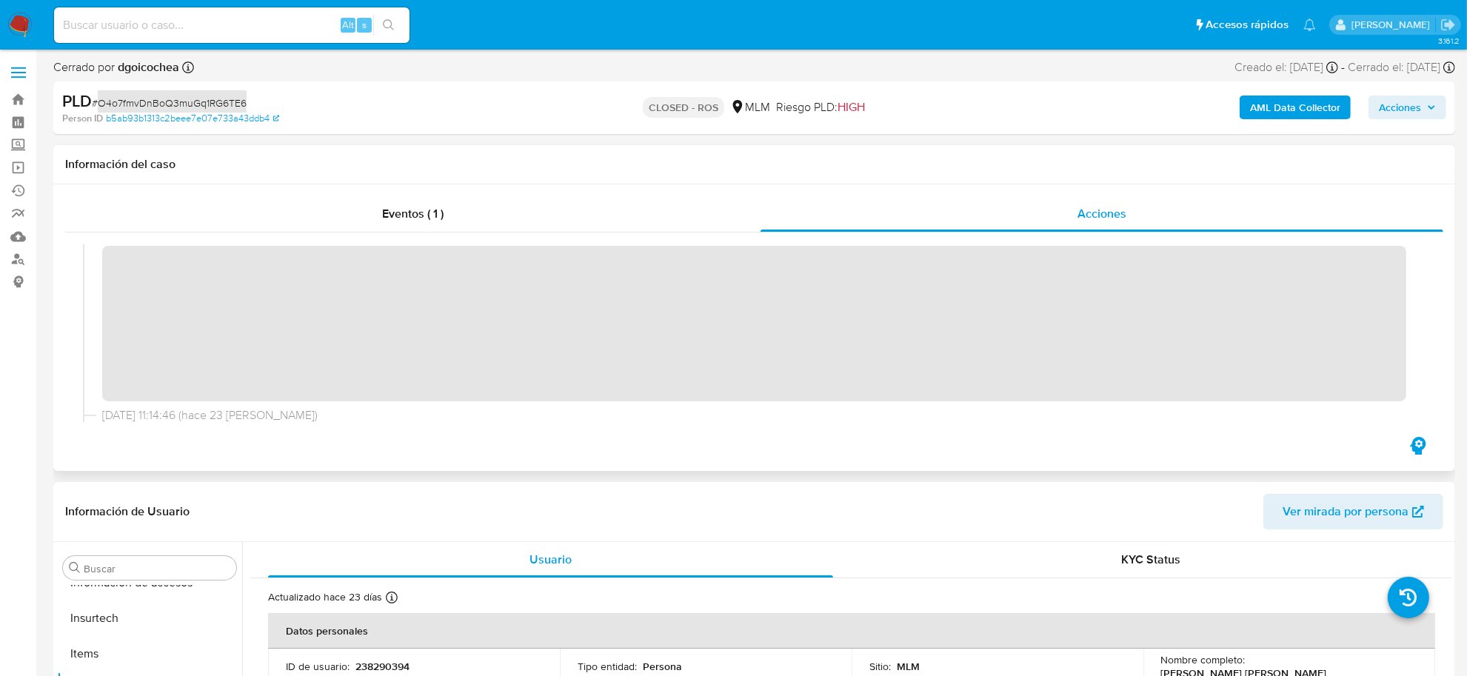
scroll to position [0, 0]
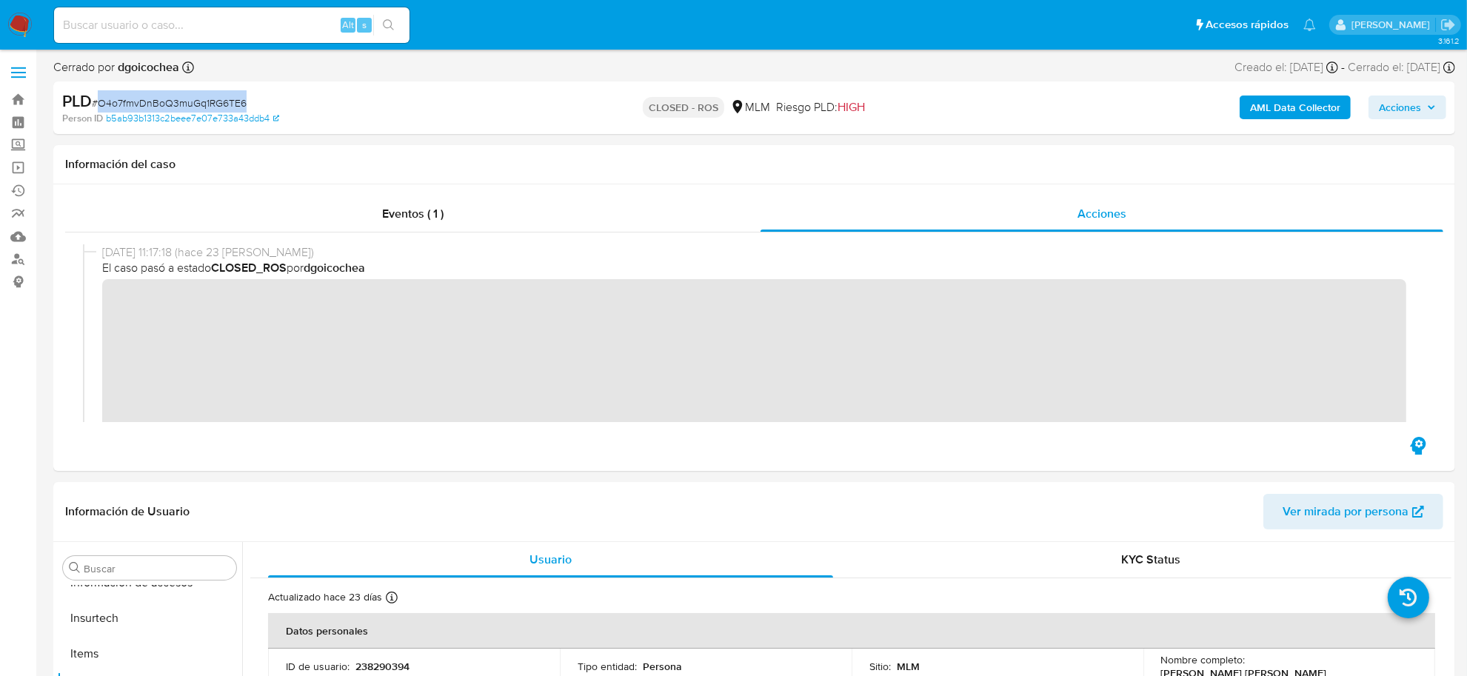
click at [1413, 101] on span "Acciones" at bounding box center [1400, 108] width 42 height 24
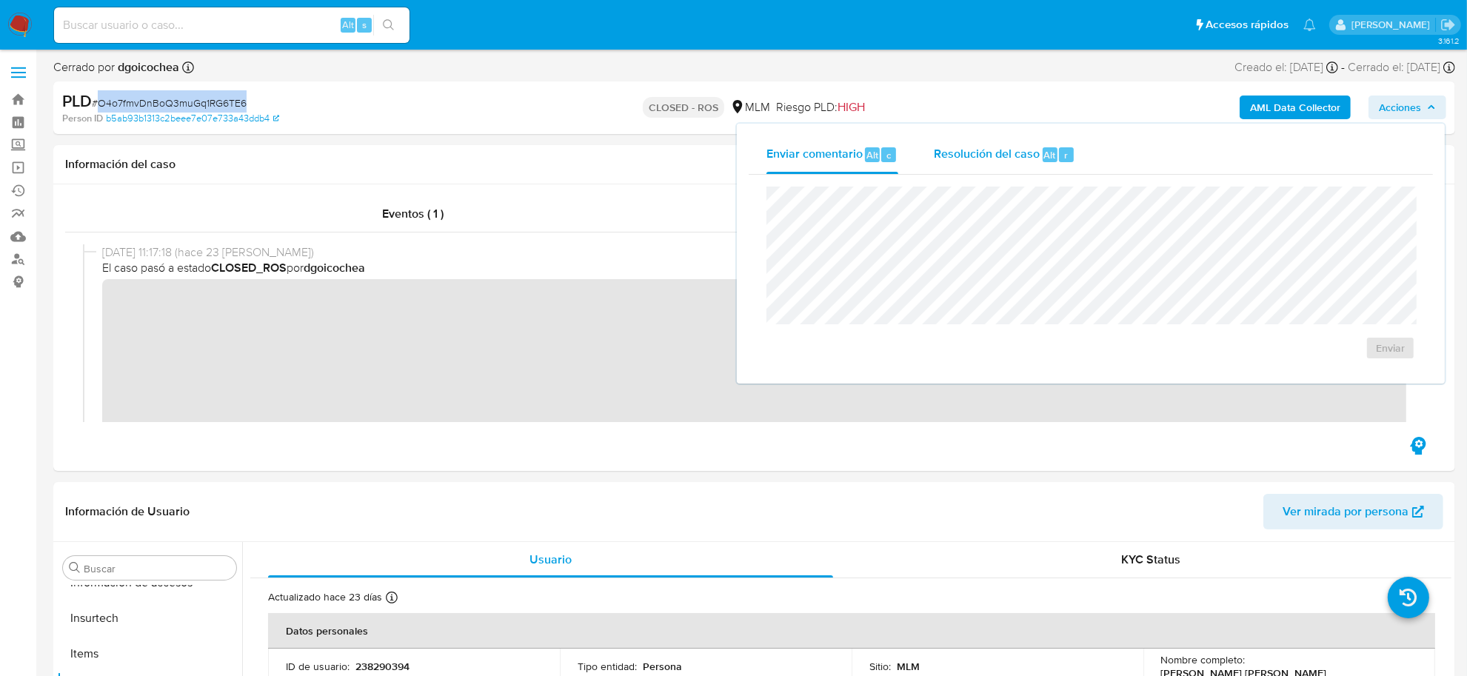
click at [1024, 157] on span "Resolución del caso" at bounding box center [987, 154] width 106 height 17
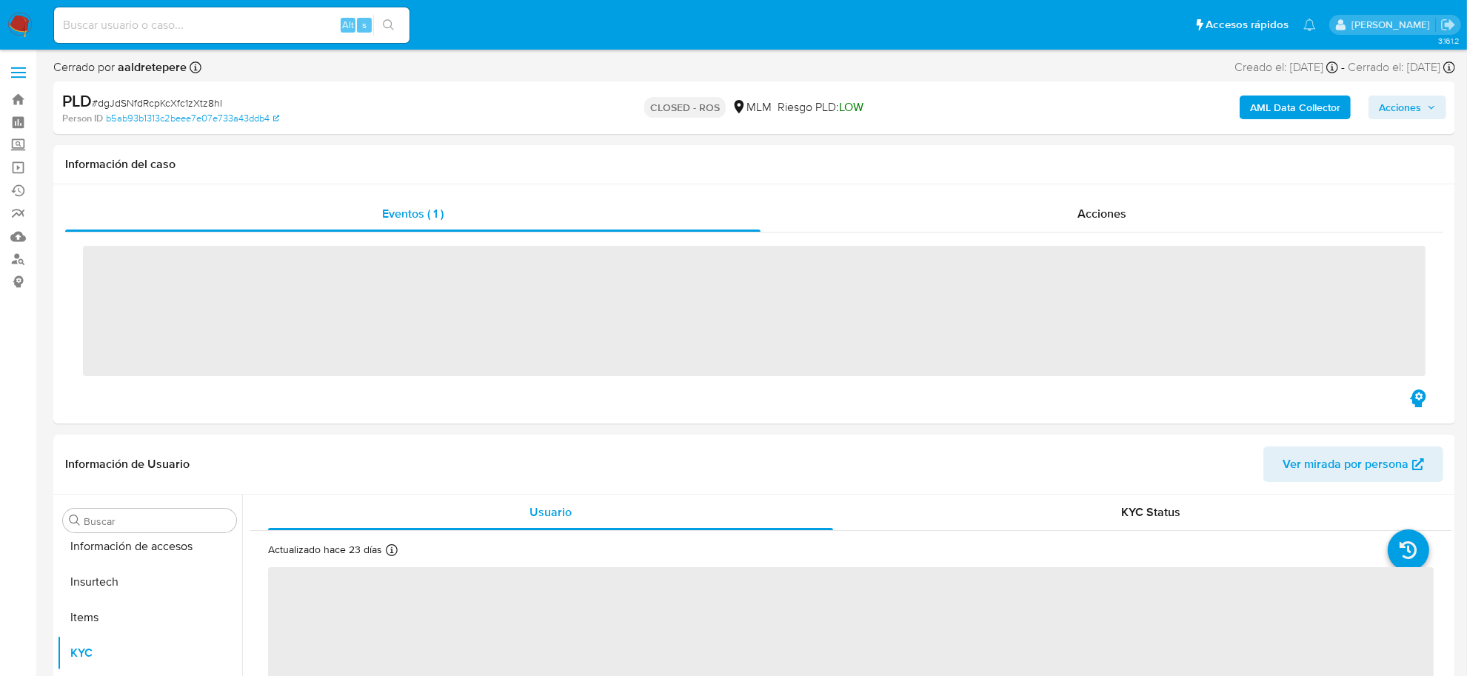
scroll to position [696, 0]
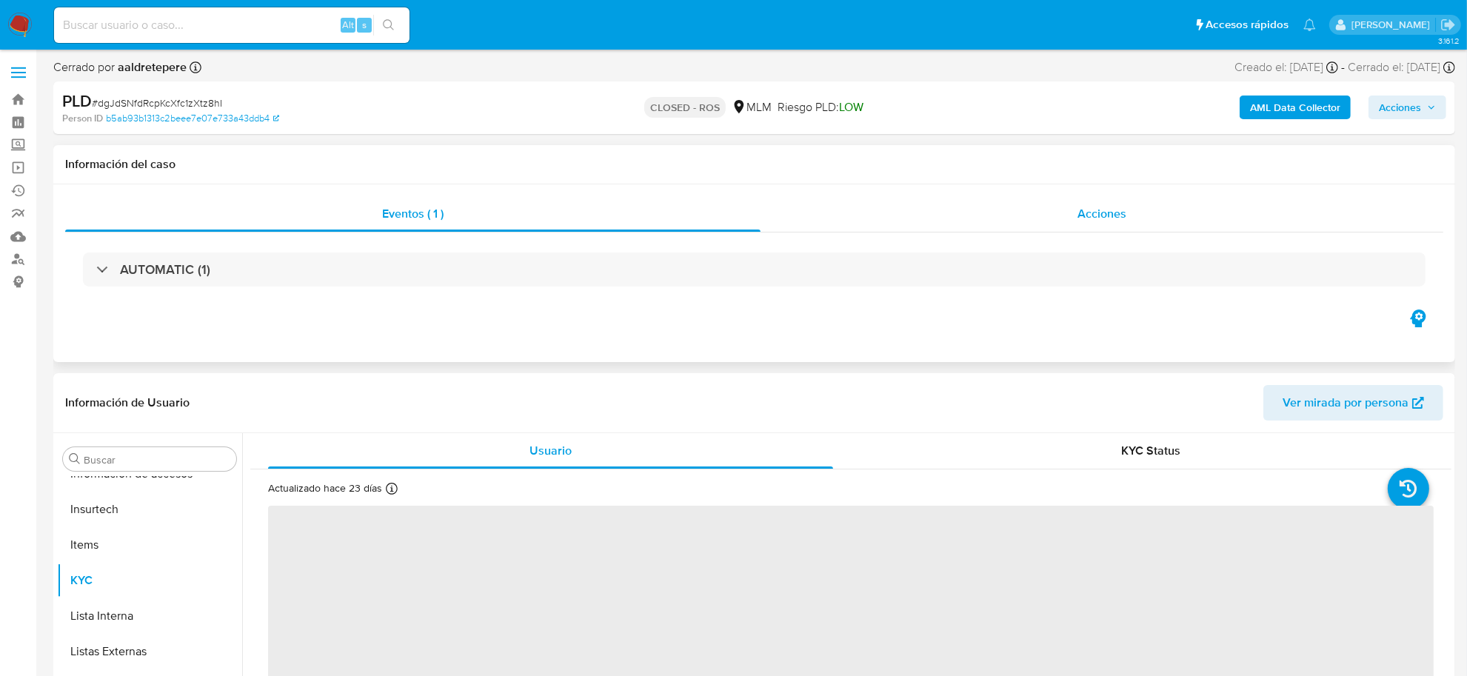
click at [1082, 212] on span "Acciones" at bounding box center [1101, 213] width 49 height 17
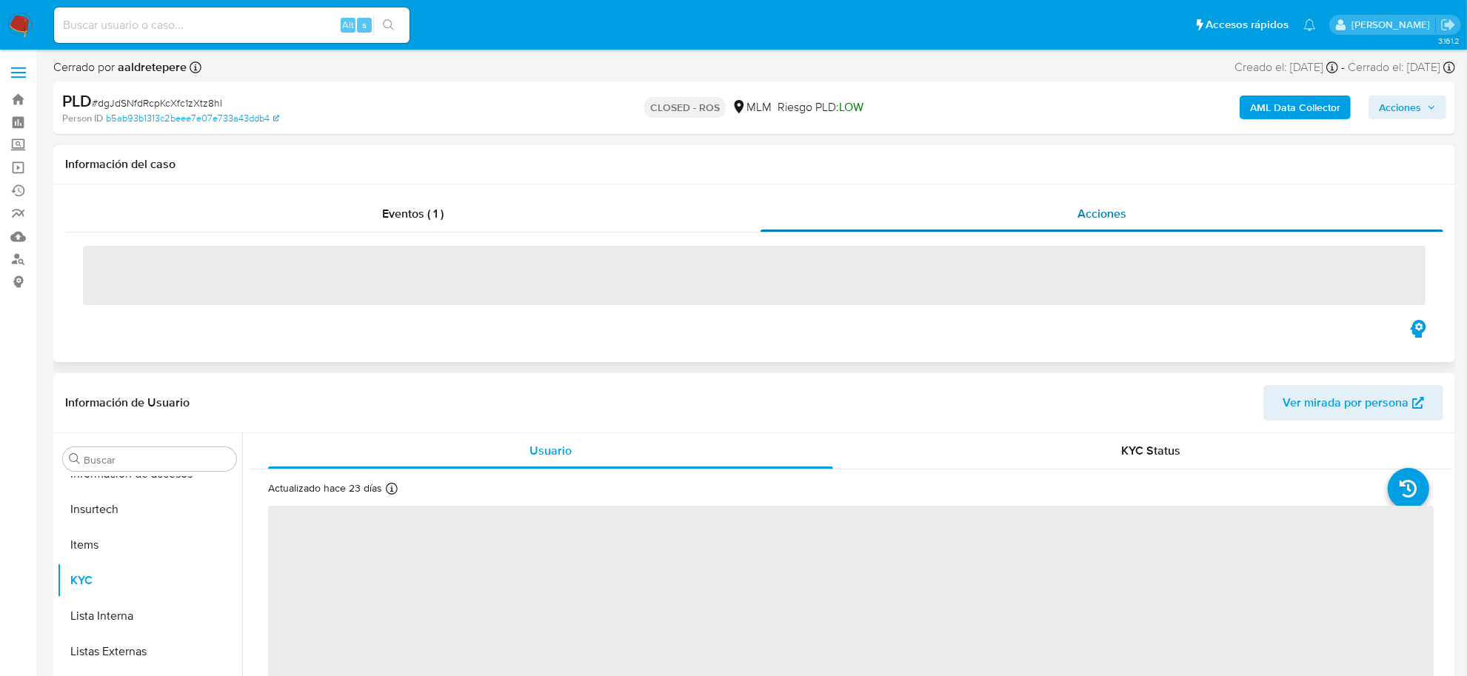
select select "10"
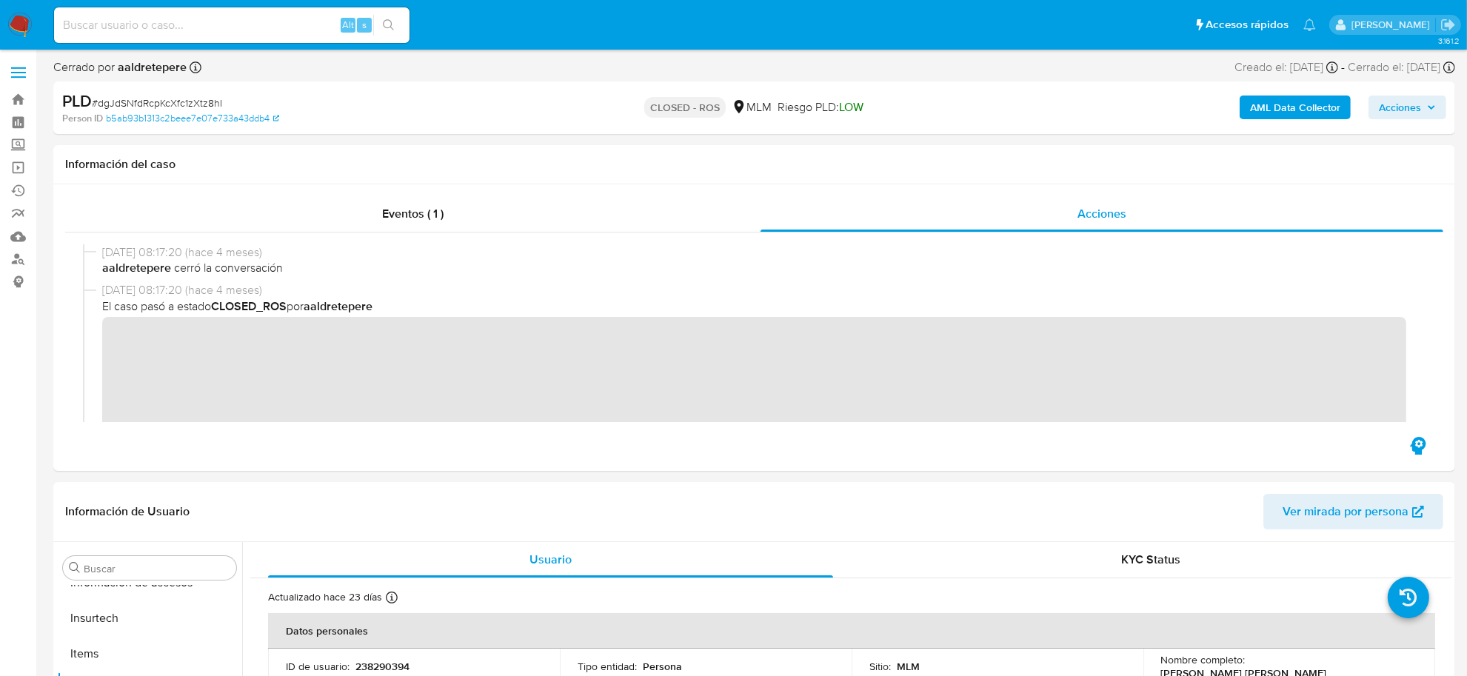
click at [187, 105] on span "# dgJdSNfdRcpKcXfc1zXtz8hI" at bounding box center [157, 103] width 130 height 15
copy span "dgJdSNfdRcpKcXfc1zXtz8hI"
click at [1412, 111] on span "Acciones" at bounding box center [1400, 108] width 42 height 24
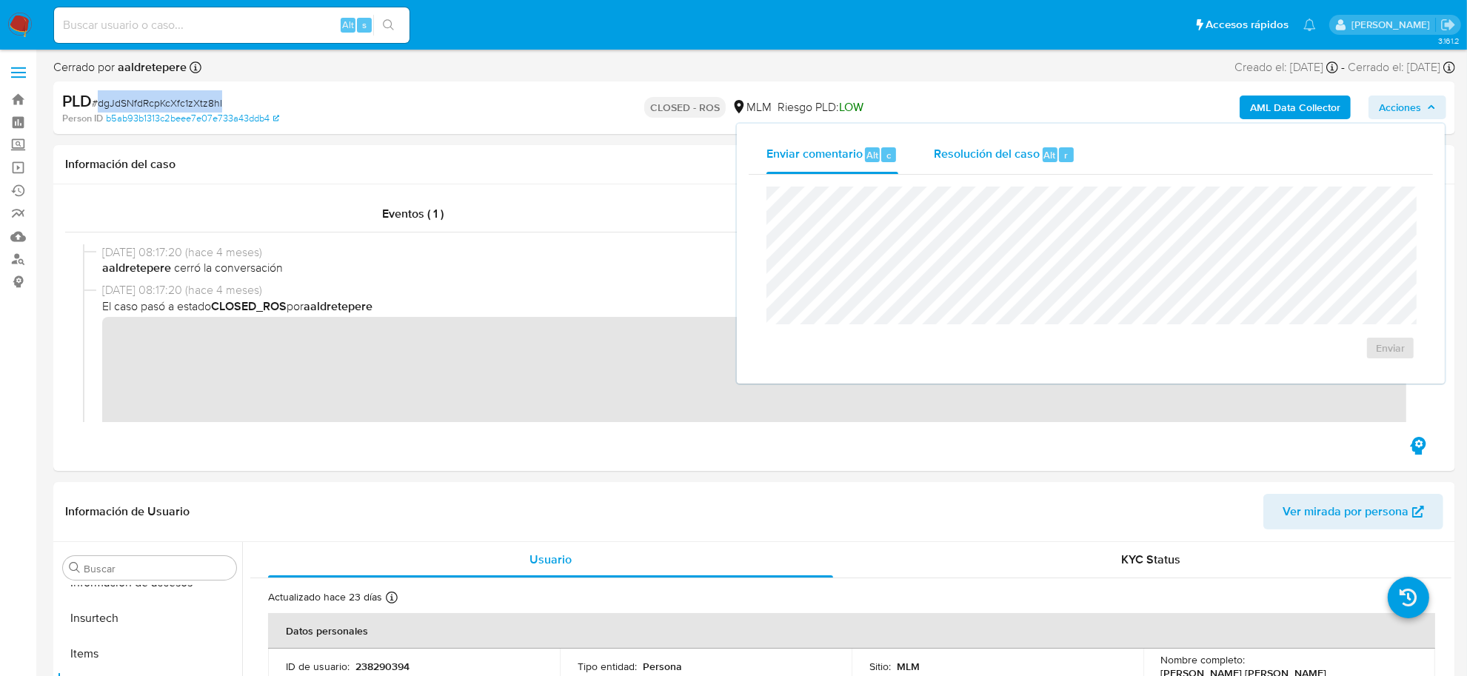
click at [998, 152] on span "Resolución del caso" at bounding box center [987, 154] width 106 height 17
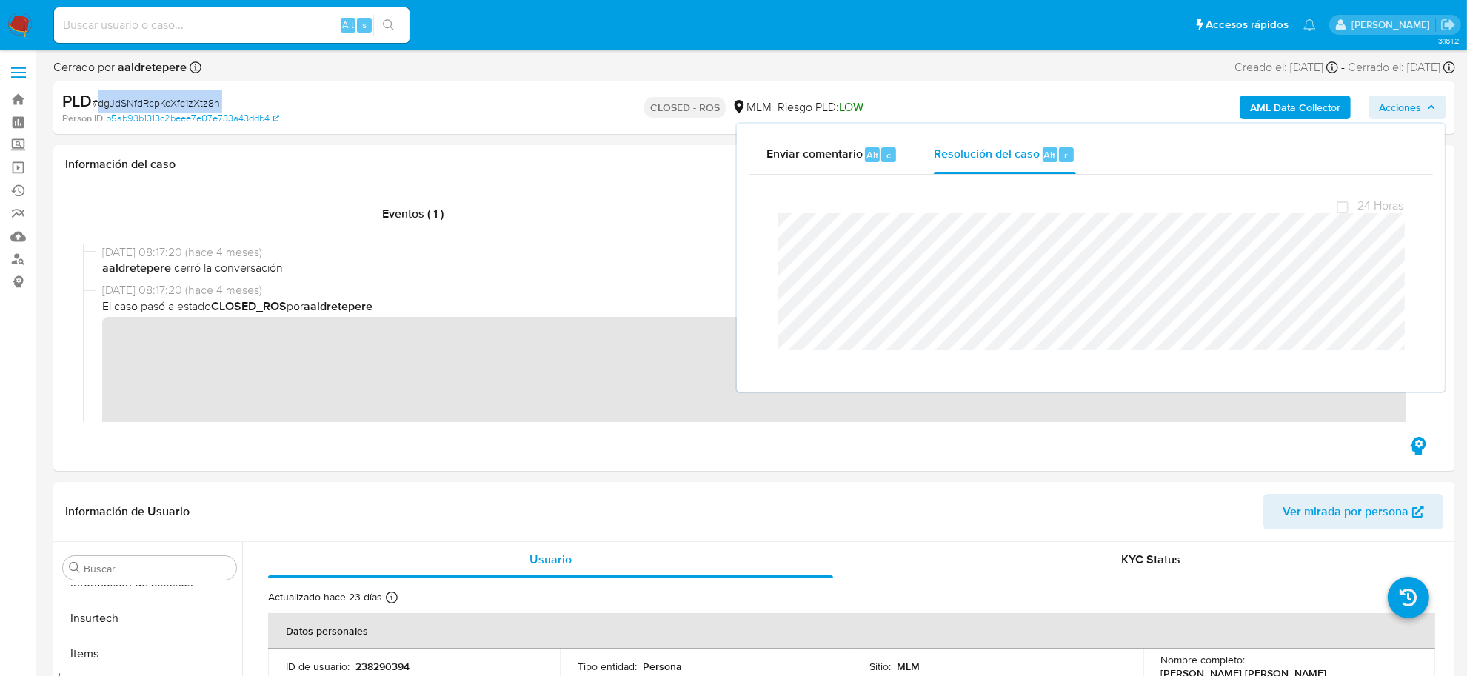
click at [1408, 107] on span "Acciones" at bounding box center [1400, 108] width 42 height 24
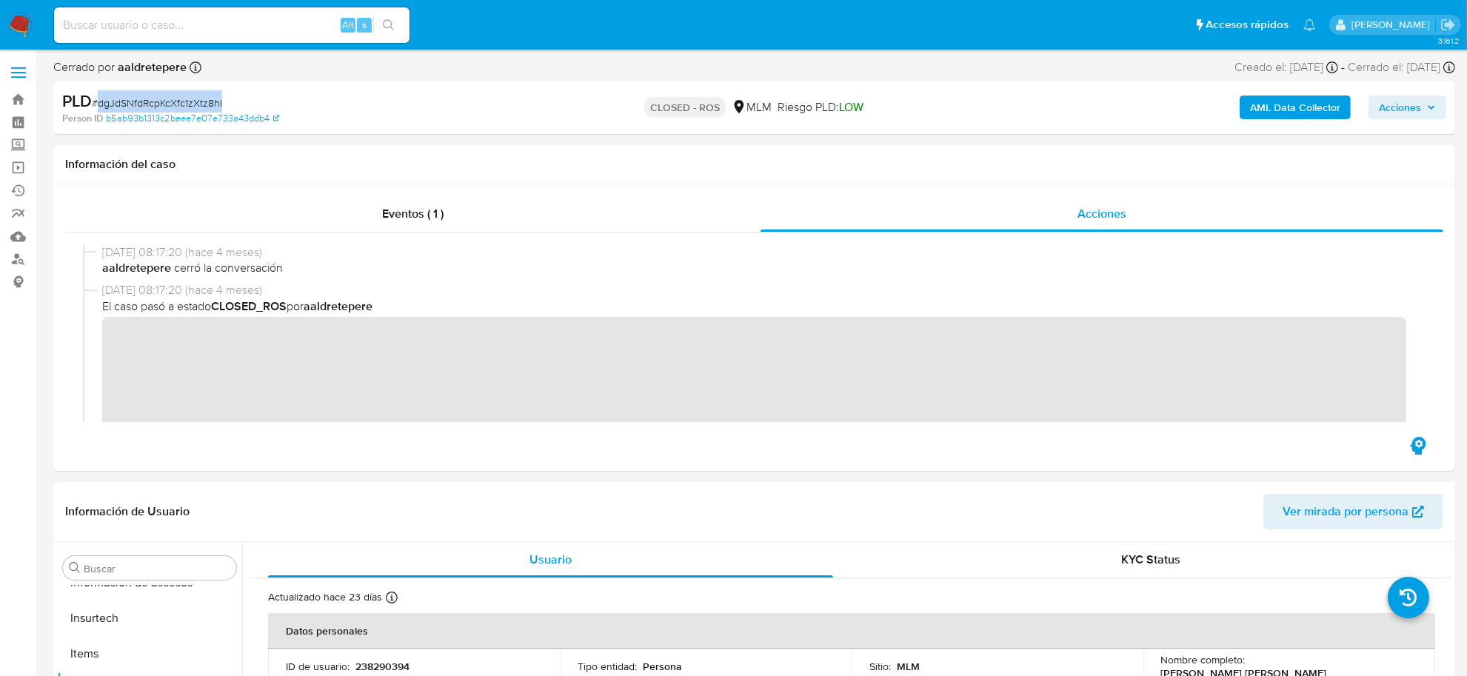
copy span "dgJdSNfdRcpKcXfc1zXtz8hI"
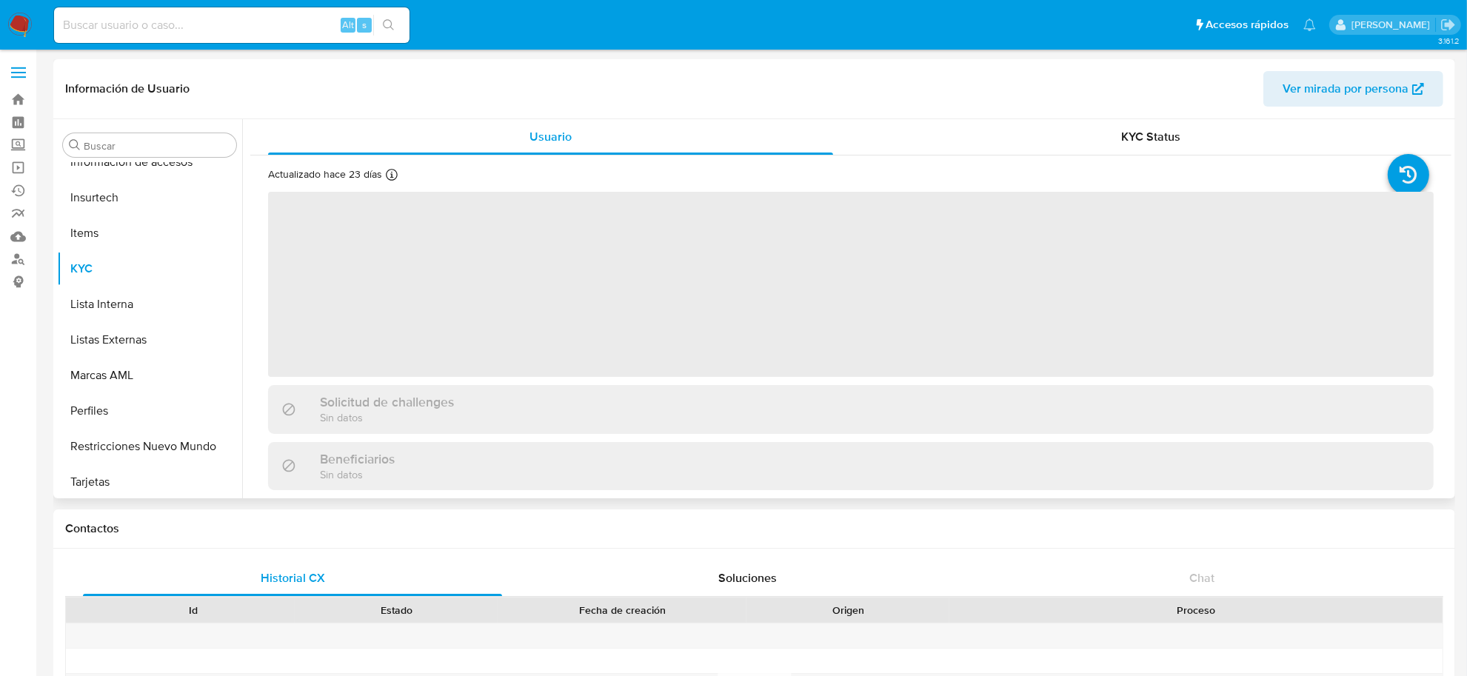
scroll to position [696, 0]
click at [202, 28] on input at bounding box center [231, 25] width 355 height 19
select select "10"
paste input "2450529742"
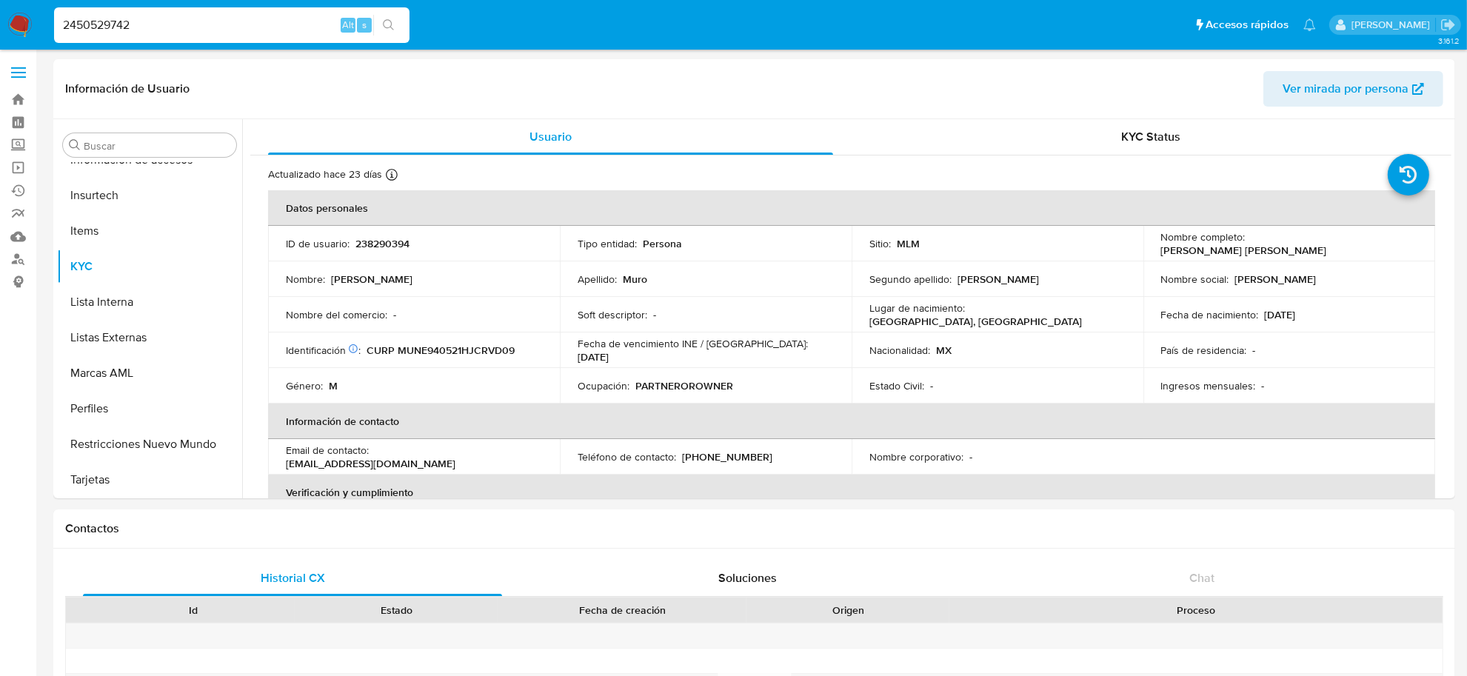
type input "2450529742"
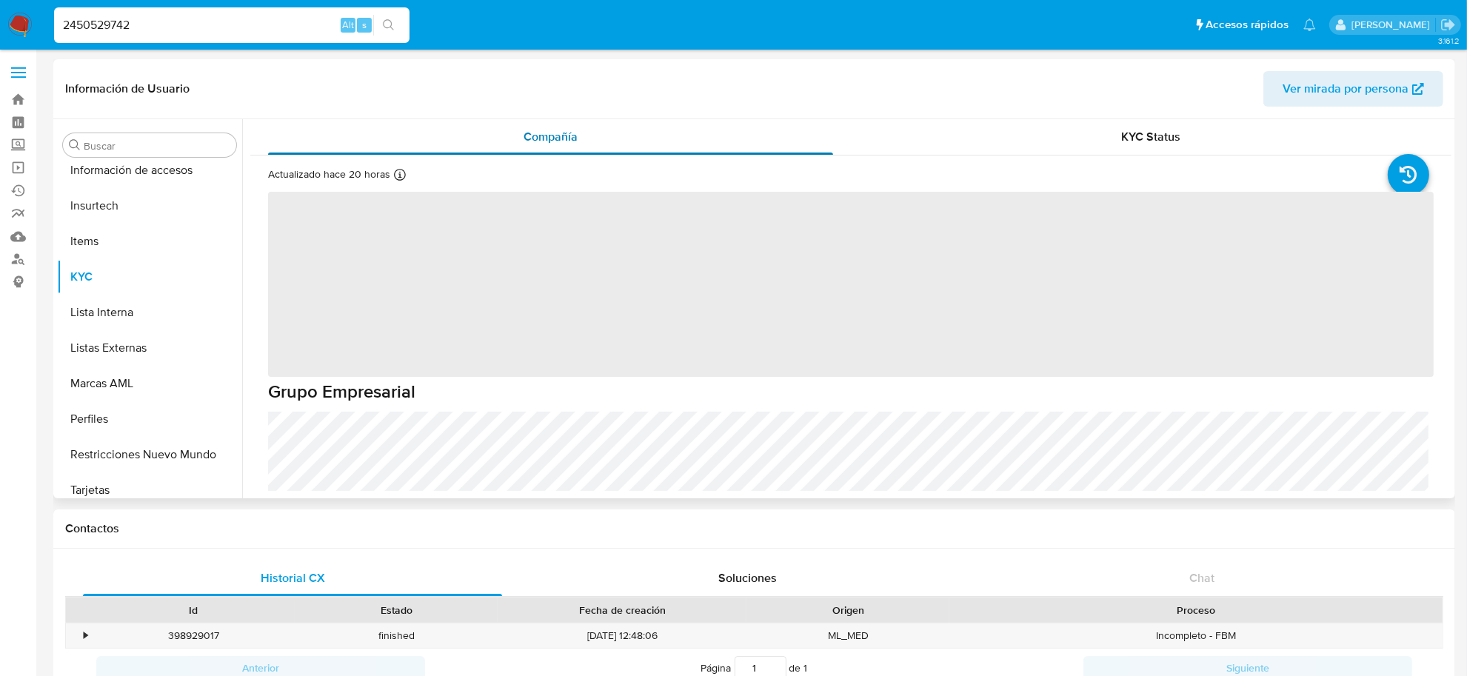
scroll to position [696, 0]
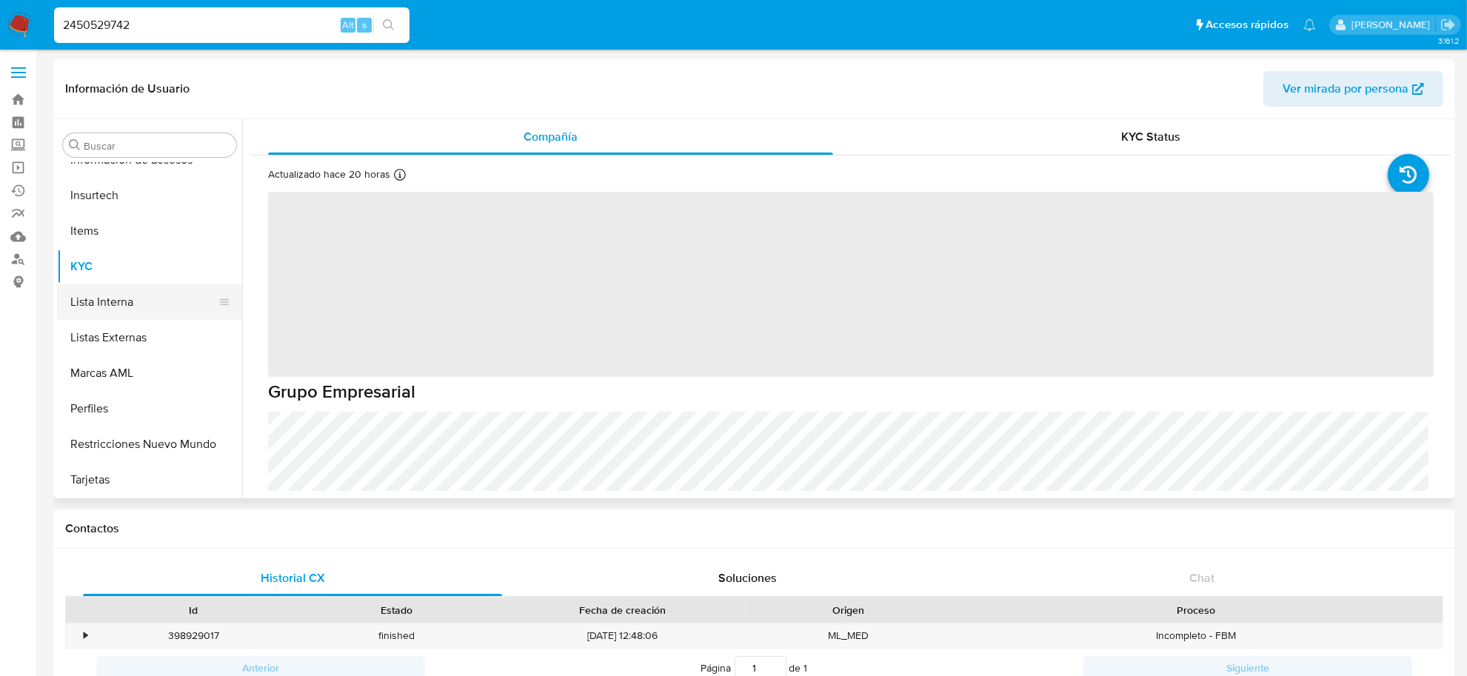
select select "10"
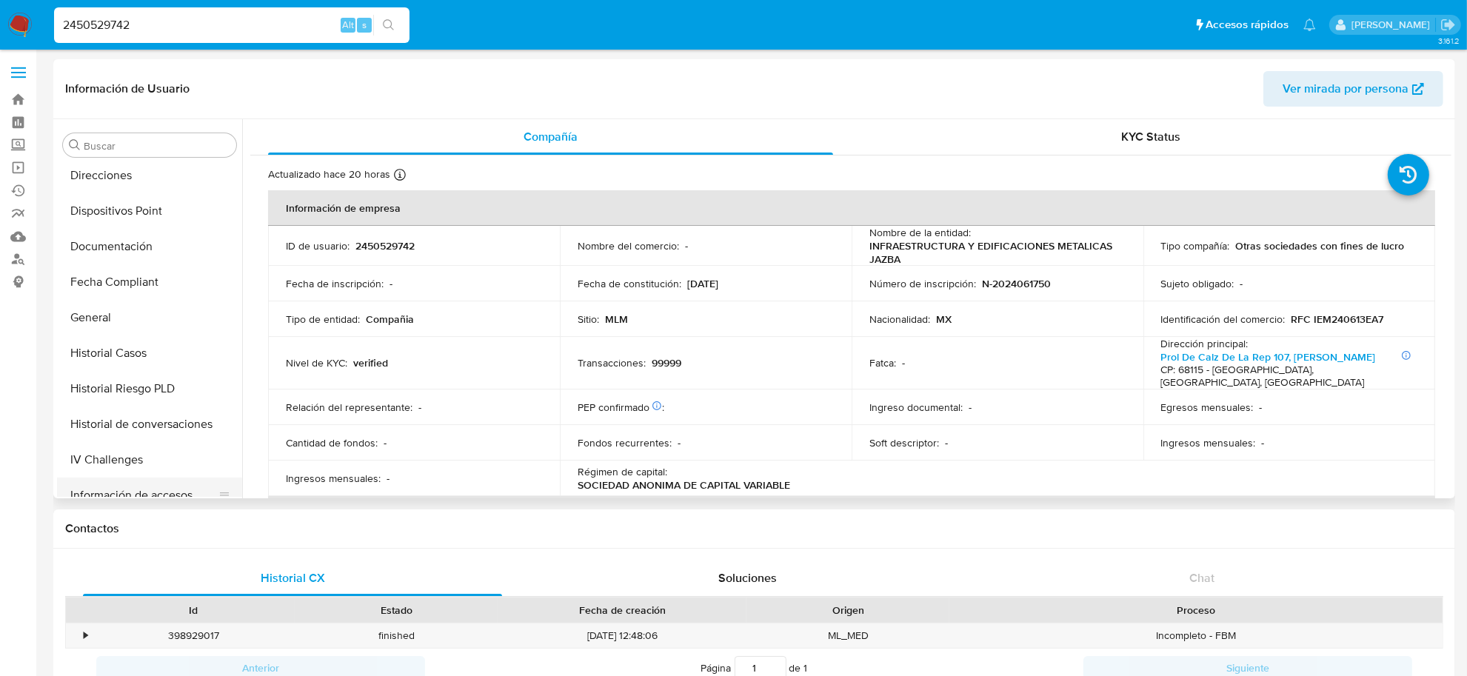
scroll to position [326, 0]
click at [150, 378] on button "Historial Casos" at bounding box center [143, 388] width 173 height 36
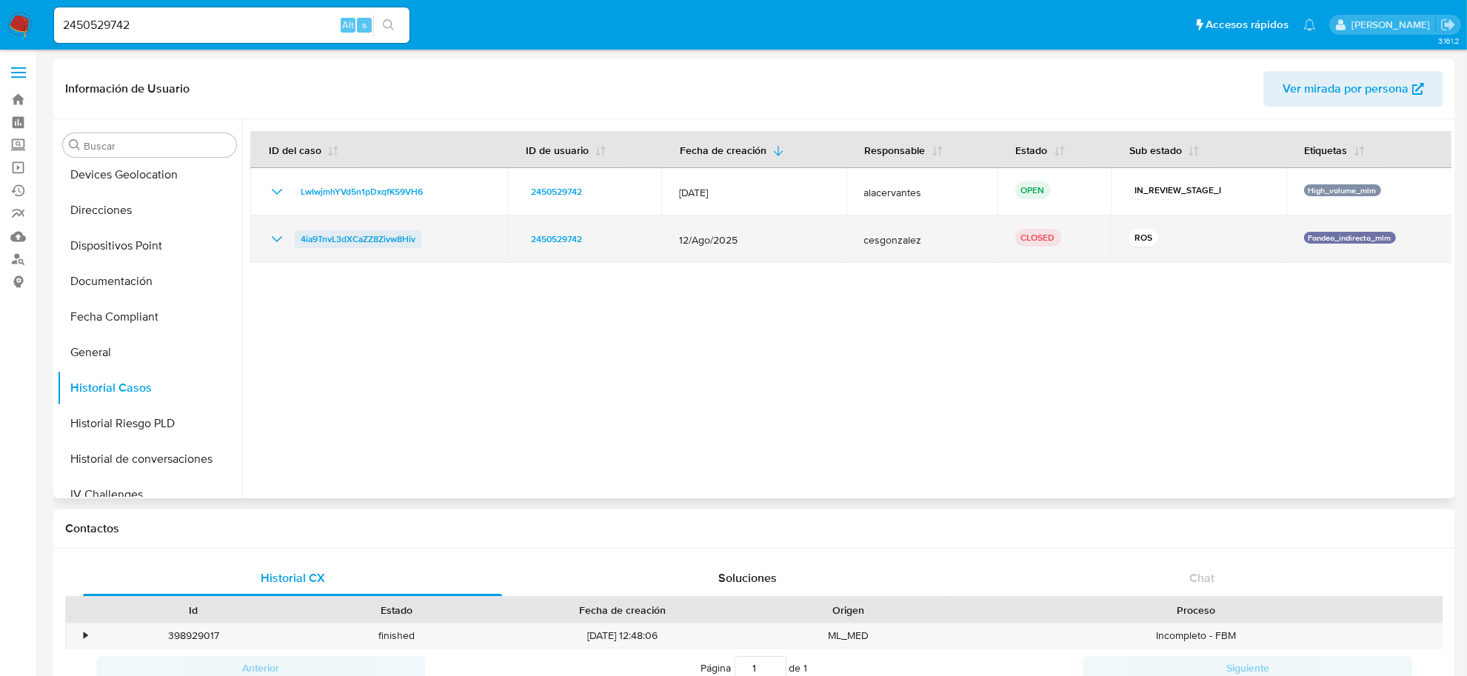
click at [369, 238] on span "4ia9TnvL3dXCaZZ8Zivw8Hiv" at bounding box center [358, 239] width 115 height 18
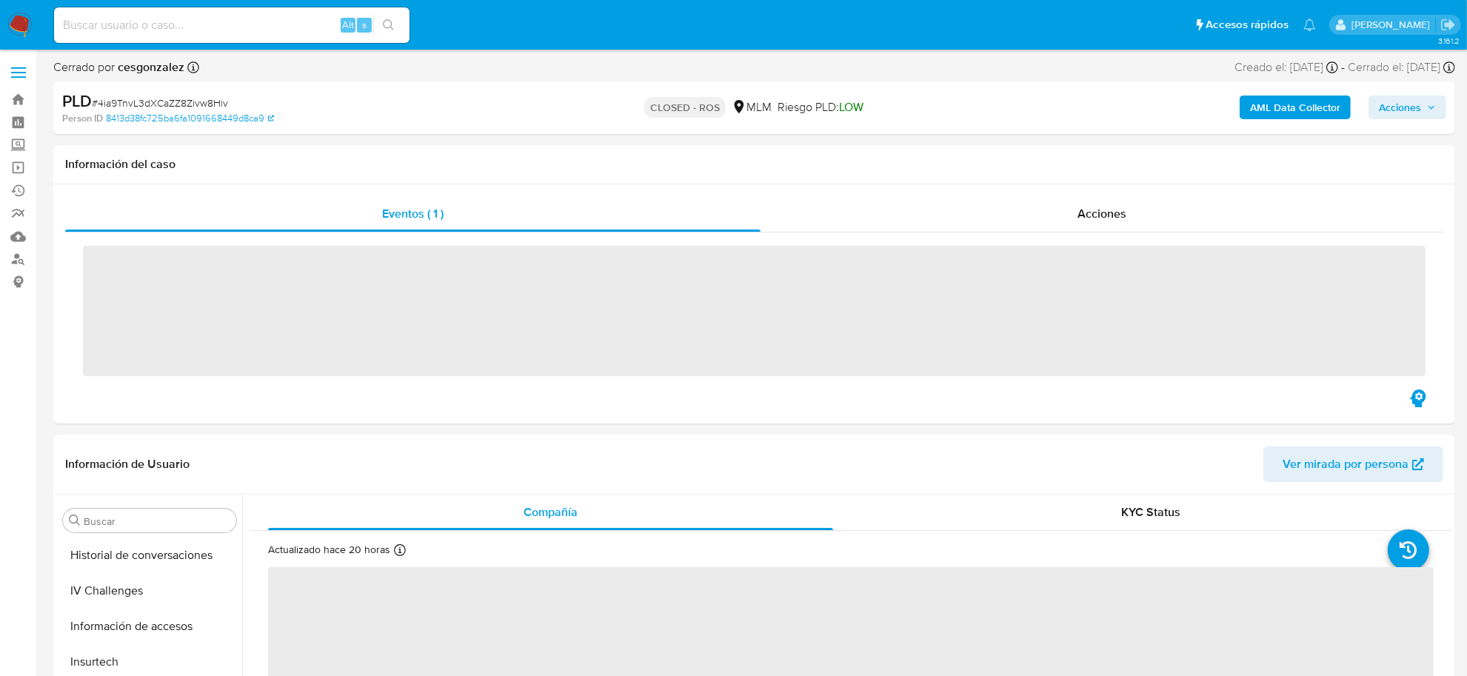
scroll to position [696, 0]
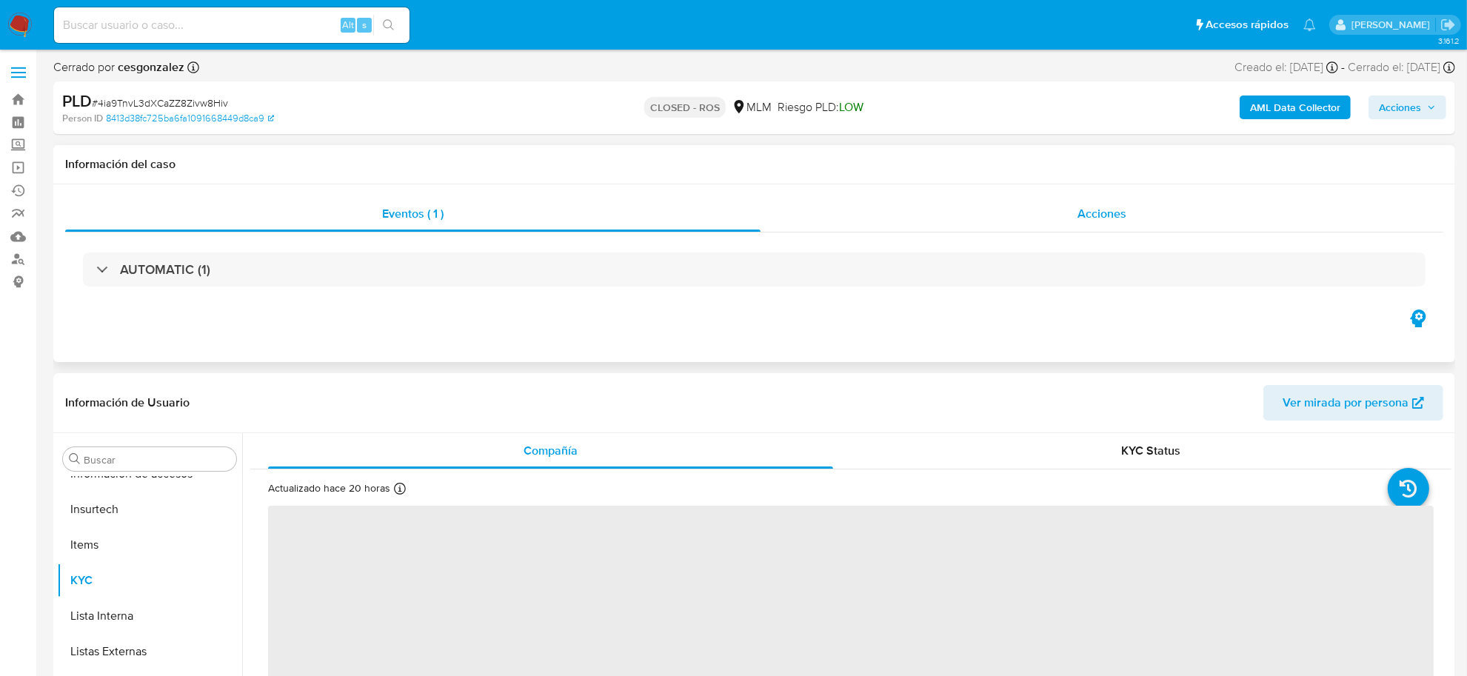
click at [1094, 202] on div "Acciones" at bounding box center [1101, 214] width 683 height 36
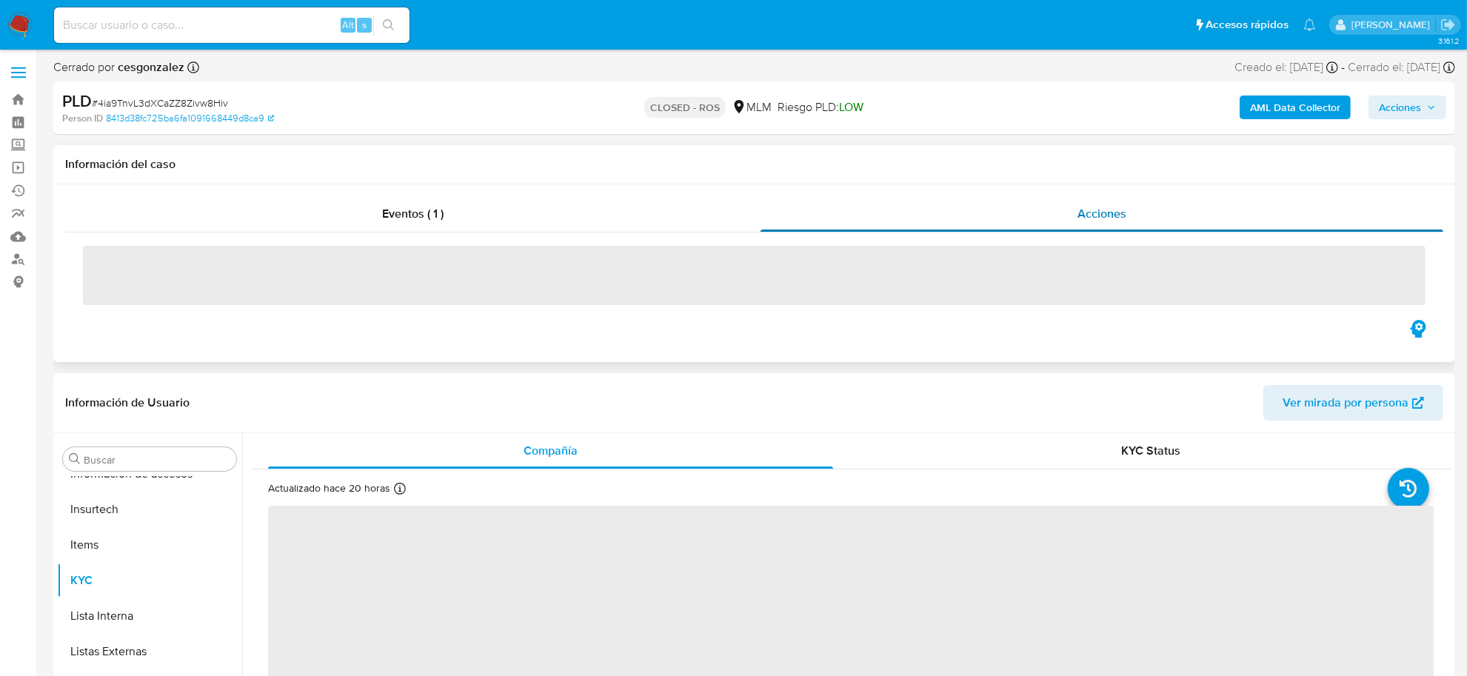
select select "10"
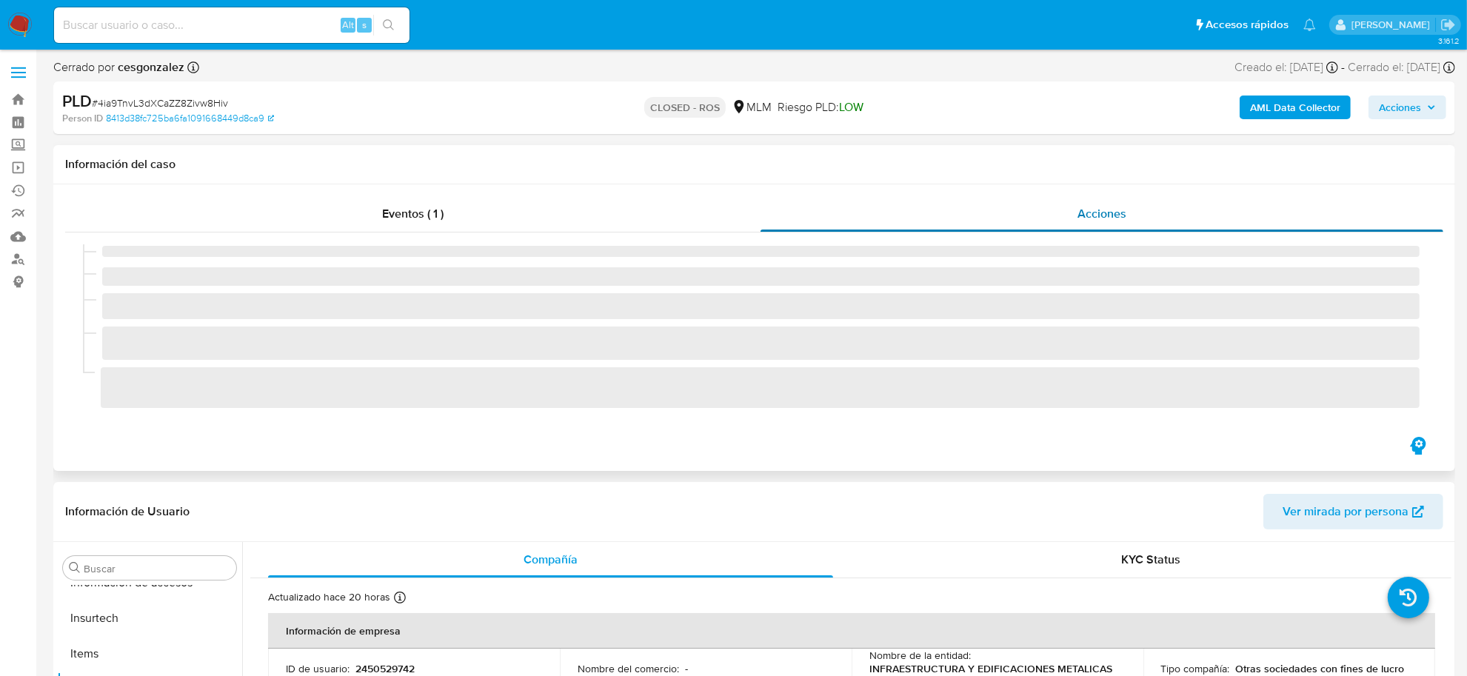
click at [1094, 206] on span "Acciones" at bounding box center [1101, 213] width 49 height 17
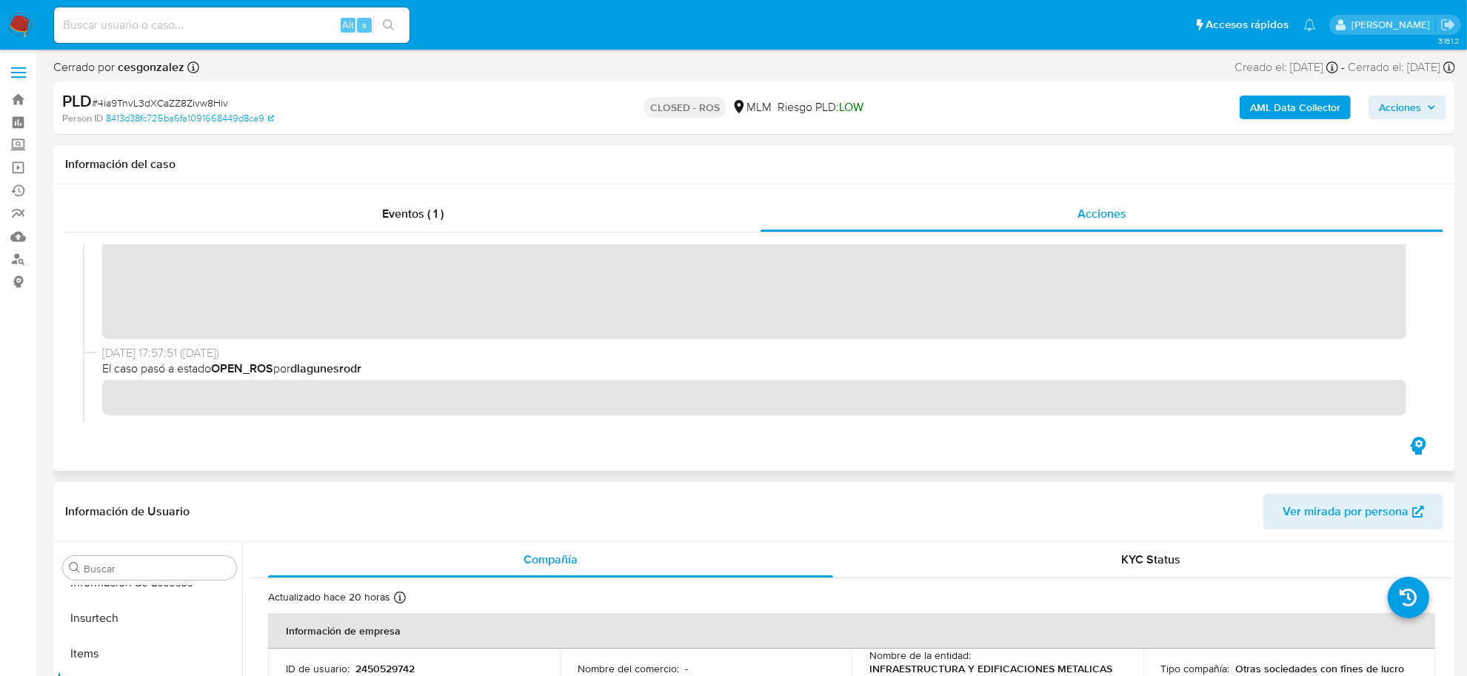
scroll to position [185, 0]
